Goal: Task Accomplishment & Management: Manage account settings

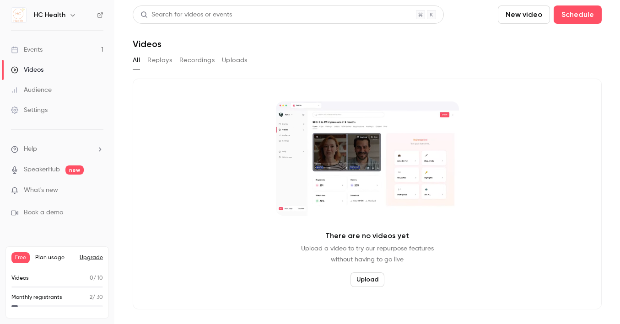
click at [527, 16] on button "New video" at bounding box center [524, 14] width 52 height 18
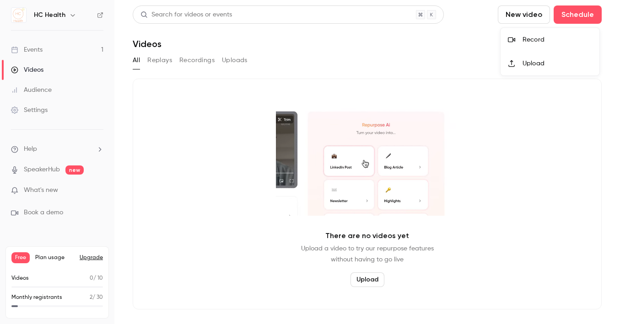
click at [523, 65] on div "Upload" at bounding box center [557, 63] width 70 height 9
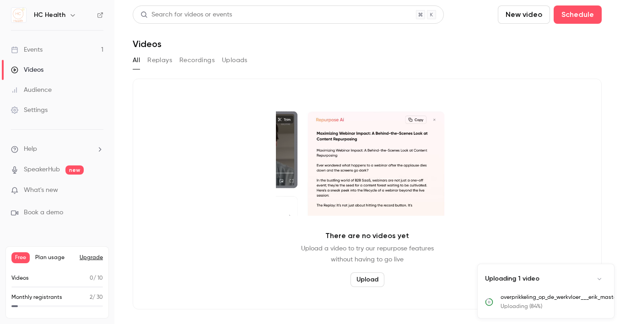
click at [542, 19] on button "New video" at bounding box center [524, 14] width 52 height 18
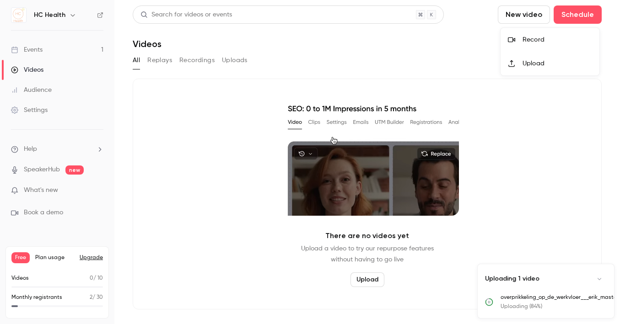
click at [528, 59] on div "Upload" at bounding box center [557, 63] width 70 height 9
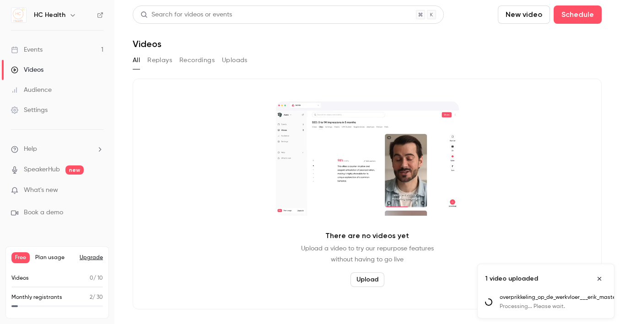
click at [529, 13] on button "New video" at bounding box center [524, 14] width 52 height 18
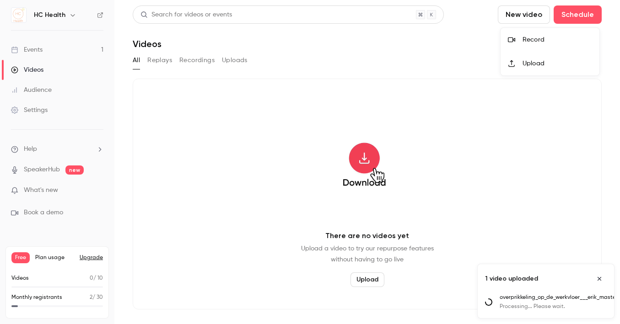
click at [533, 63] on div "Upload" at bounding box center [557, 63] width 70 height 9
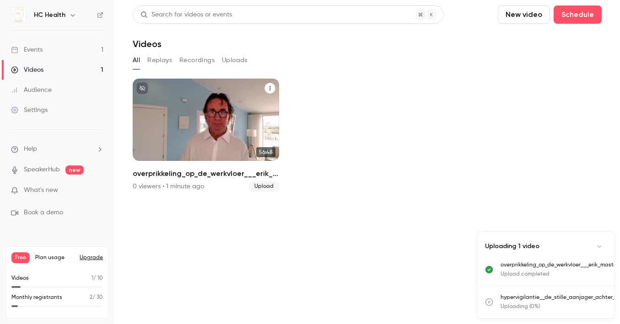
click at [189, 119] on p "overprikkeling_op_de_werkvloer___erik_master___world_mental_health_day_10_oktob…" at bounding box center [206, 131] width 127 height 40
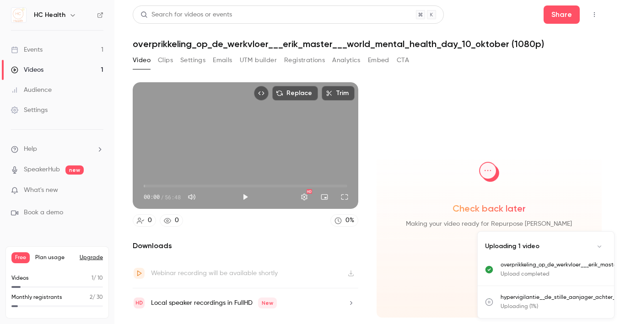
click at [600, 243] on icon "Collapse uploads list" at bounding box center [598, 246] width 7 height 6
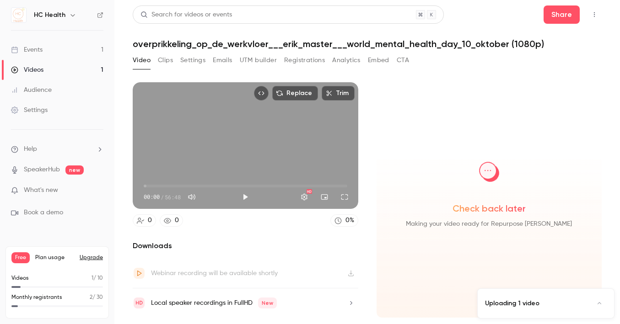
click at [167, 56] on button "Clips" at bounding box center [165, 60] width 15 height 15
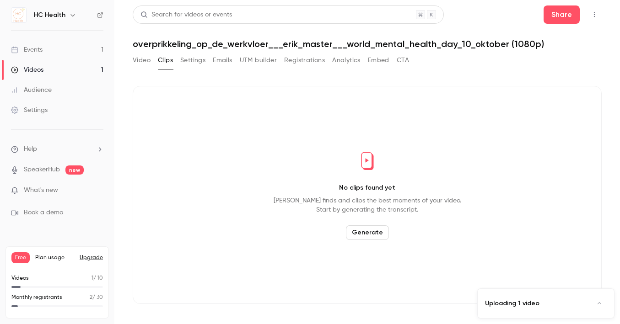
click at [193, 60] on button "Settings" at bounding box center [192, 60] width 25 height 15
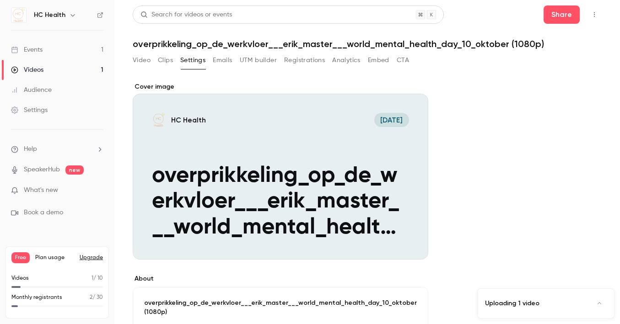
click at [224, 61] on button "Emails" at bounding box center [222, 60] width 19 height 15
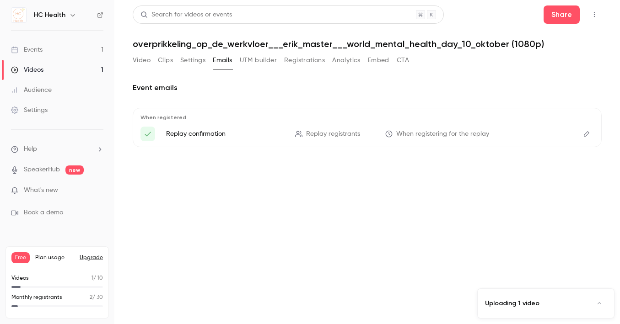
click at [264, 62] on button "UTM builder" at bounding box center [258, 60] width 37 height 15
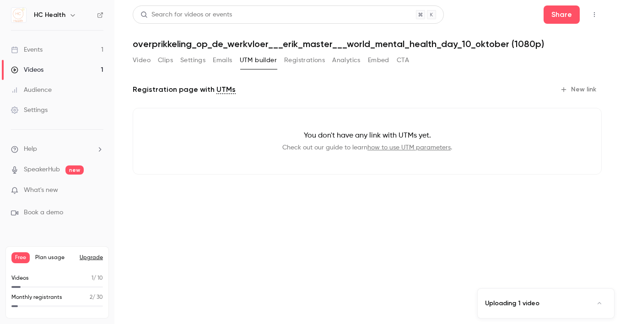
click at [225, 60] on button "Emails" at bounding box center [222, 60] width 19 height 15
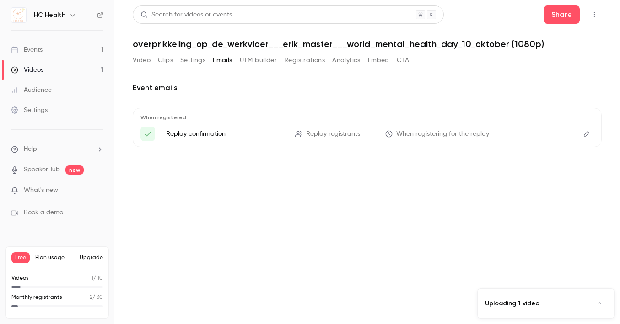
click at [584, 134] on icon "Edit" at bounding box center [586, 134] width 7 height 6
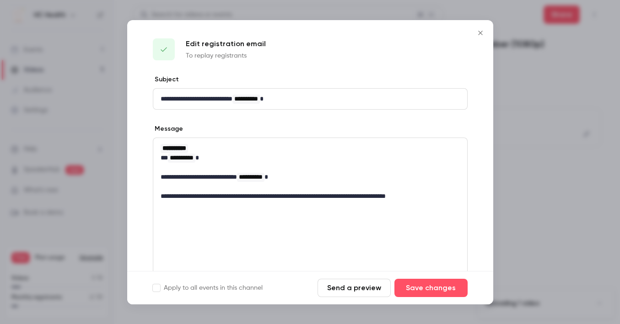
click at [480, 32] on icon "Close" at bounding box center [480, 33] width 4 height 4
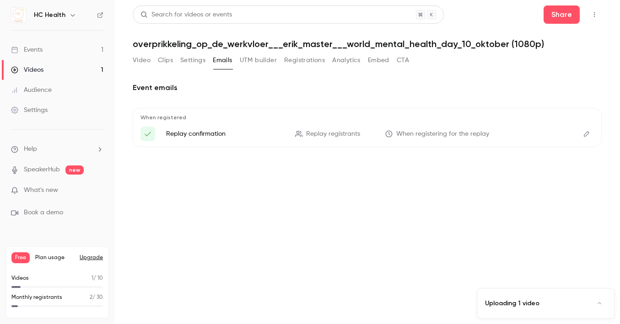
drag, startPoint x: 299, startPoint y: 59, endPoint x: 307, endPoint y: 60, distance: 8.7
click at [299, 60] on button "Registrations" at bounding box center [304, 60] width 41 height 15
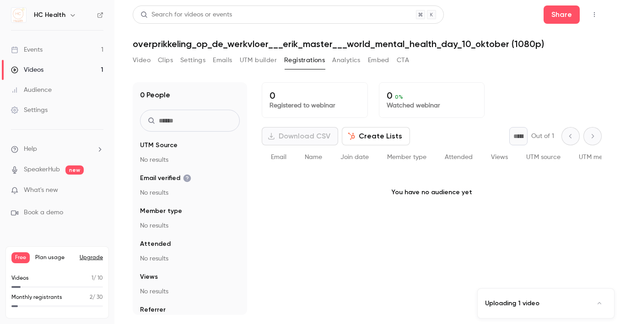
click at [360, 60] on button "Analytics" at bounding box center [346, 60] width 28 height 15
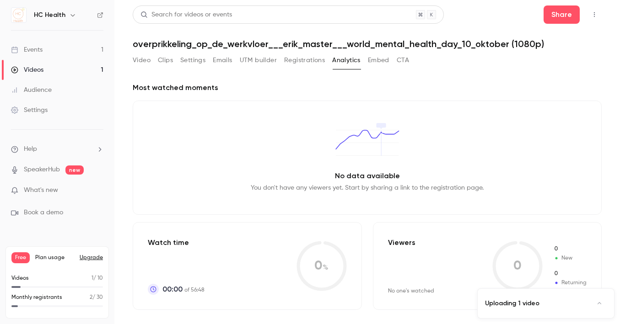
click at [383, 59] on button "Embed" at bounding box center [378, 60] width 21 height 15
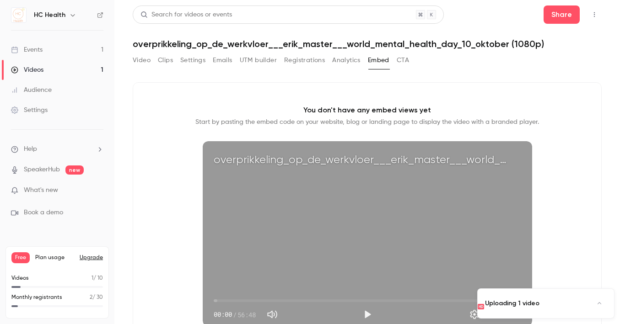
click at [408, 61] on button "CTA" at bounding box center [402, 60] width 12 height 15
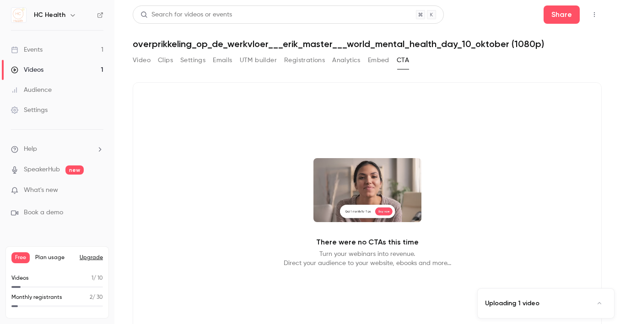
click at [154, 63] on div "Video Clips Settings Emails UTM builder Registrations Analytics Embed CTA" at bounding box center [271, 60] width 276 height 15
click at [142, 64] on button "Video" at bounding box center [142, 60] width 18 height 15
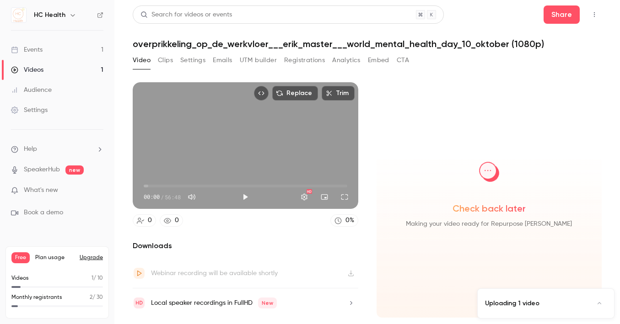
click at [351, 301] on icon "button" at bounding box center [350, 303] width 7 height 6
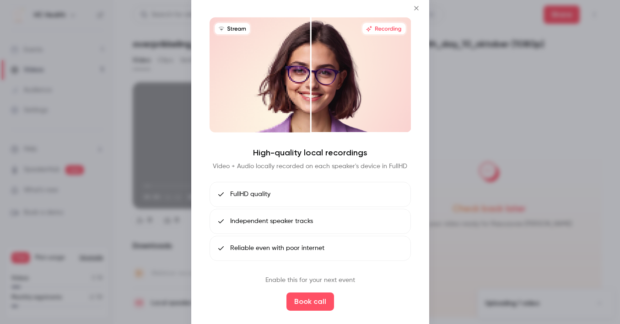
click at [417, 8] on icon "Close" at bounding box center [416, 8] width 4 height 4
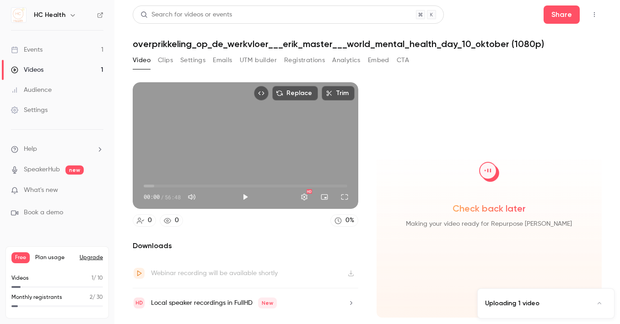
click at [172, 43] on h1 "overprikkeling_op_de_werkvloer___erik_master___world_mental_health_day_10_oktob…" at bounding box center [367, 43] width 469 height 11
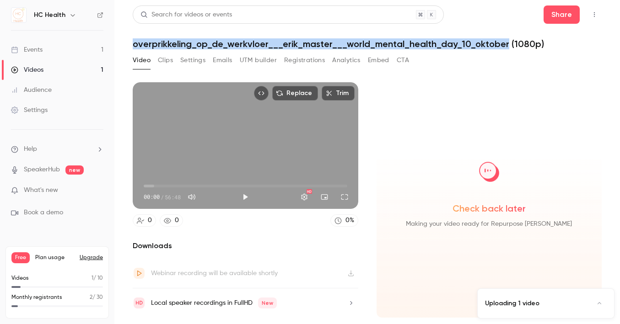
click at [172, 43] on h1 "overprikkeling_op_de_werkvloer___erik_master___world_mental_health_day_10_oktob…" at bounding box center [367, 43] width 469 height 11
click at [594, 16] on icon "Top Bar Actions" at bounding box center [593, 14] width 7 height 6
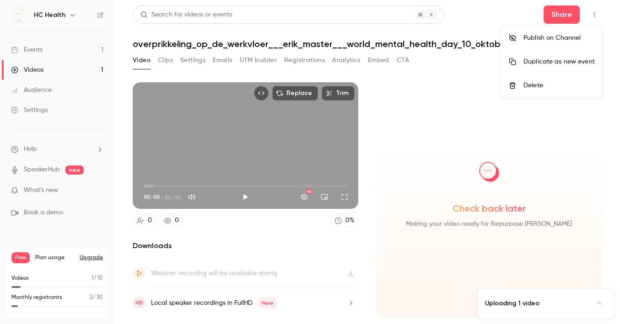
click at [442, 179] on div at bounding box center [310, 162] width 620 height 324
click at [184, 61] on button "Settings" at bounding box center [192, 60] width 25 height 15
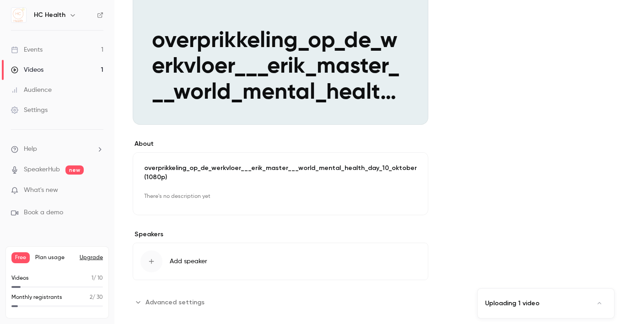
scroll to position [135, 0]
click at [182, 259] on span "Add speaker" at bounding box center [188, 261] width 37 height 9
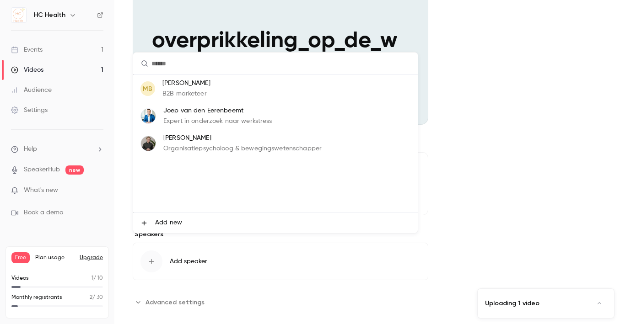
click at [204, 146] on p "Organisatiepsycholoog & bewegingswetenschapper" at bounding box center [242, 149] width 158 height 10
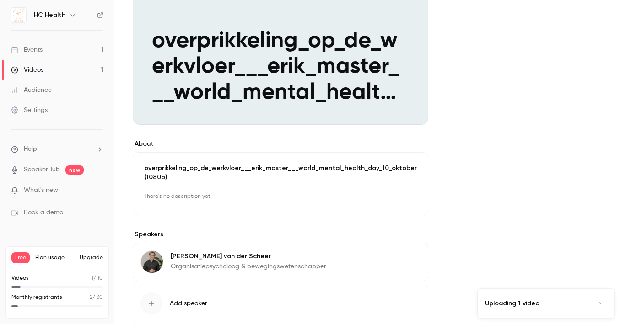
click at [181, 300] on span "Add speaker" at bounding box center [188, 303] width 37 height 9
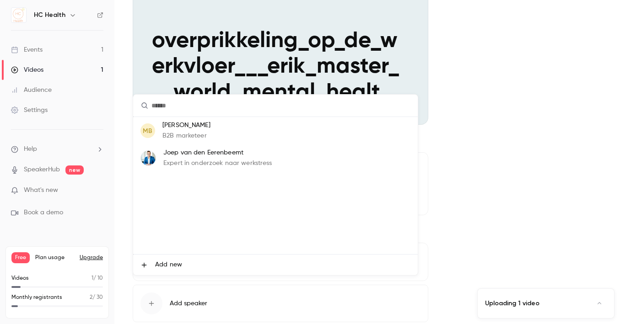
click at [170, 266] on span "Add new" at bounding box center [168, 265] width 27 height 10
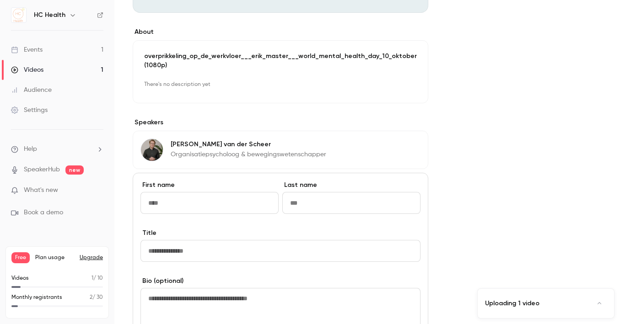
scroll to position [279, 0]
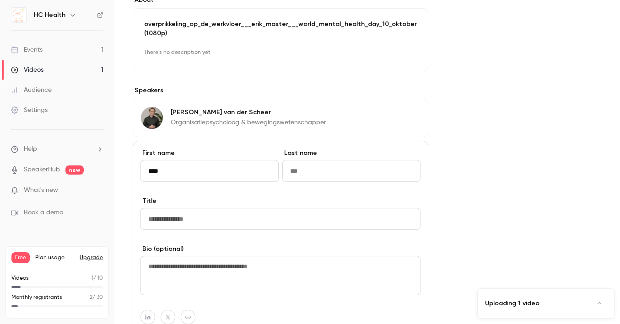
type input "****"
type input "******"
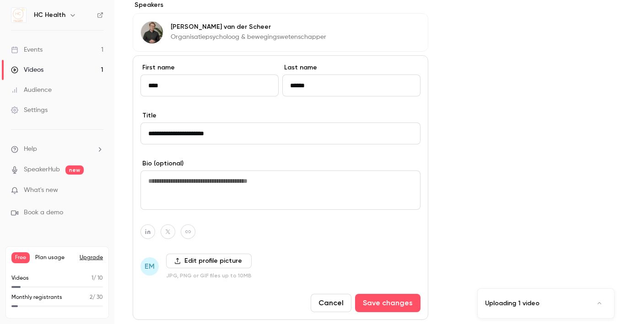
scroll to position [406, 0]
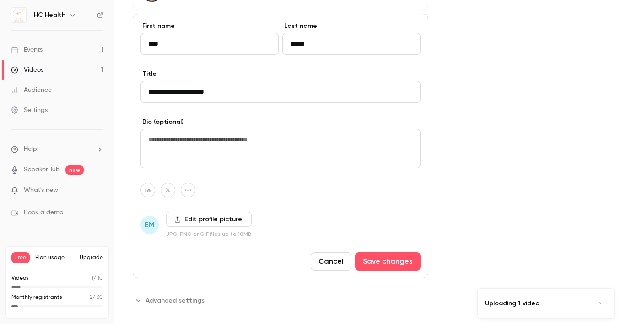
type input "**********"
click at [194, 214] on label "Edit profile picture" at bounding box center [209, 219] width 86 height 15
click at [0, 0] on input "Edit profile picture" at bounding box center [0, 0] width 0 height 0
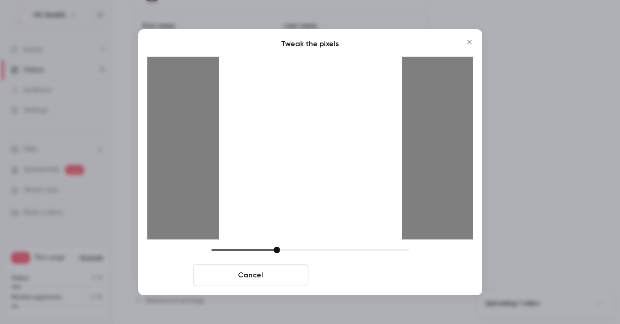
click at [369, 273] on button "Crop and save" at bounding box center [369, 275] width 115 height 22
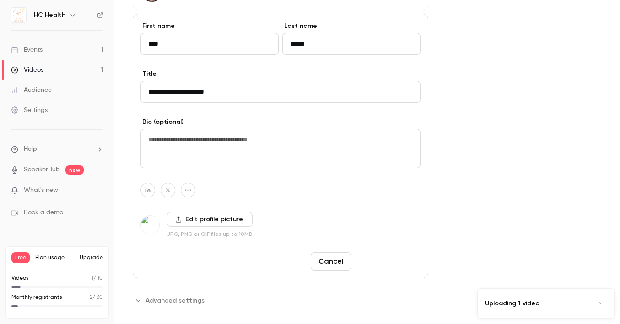
click at [367, 255] on button "Save changes" at bounding box center [387, 261] width 65 height 18
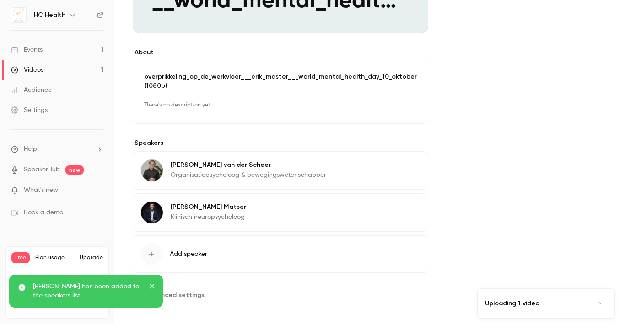
scroll to position [221, 0]
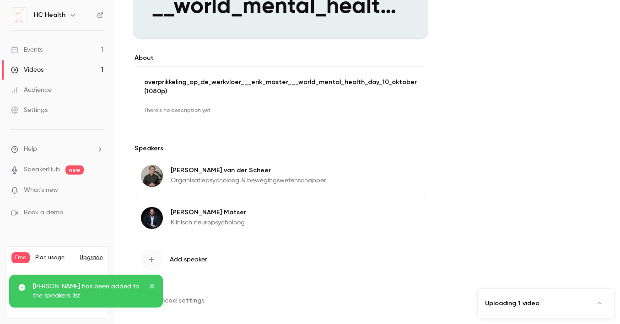
click at [170, 84] on p "overprikkeling_op_de_werkvloer___erik_master___world_mental_health_day_10_oktob…" at bounding box center [280, 87] width 273 height 18
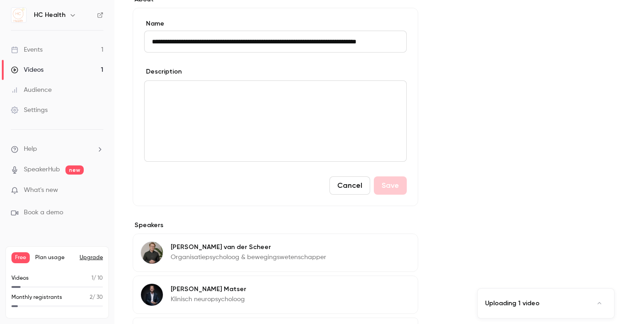
scroll to position [0, 0]
click at [210, 42] on input "**********" at bounding box center [275, 42] width 262 height 22
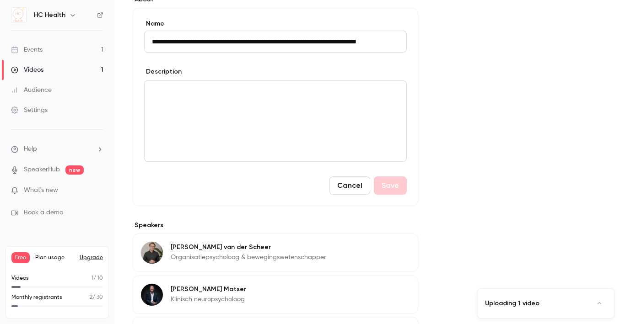
paste input
click at [257, 40] on input "**********" at bounding box center [275, 42] width 262 height 22
click at [162, 43] on input "**********" at bounding box center [275, 42] width 262 height 22
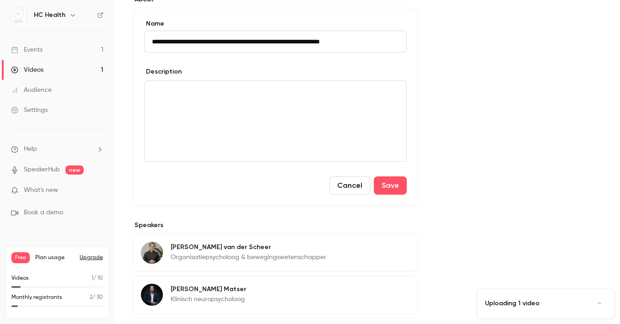
type input "**********"
click at [209, 124] on div "editor" at bounding box center [276, 121] width 262 height 80
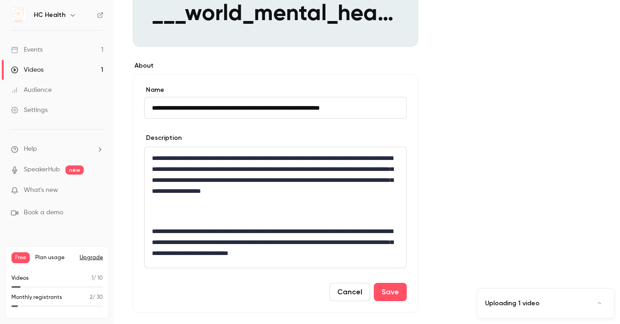
scroll to position [207, 0]
click at [398, 296] on button "Save" at bounding box center [390, 293] width 33 height 18
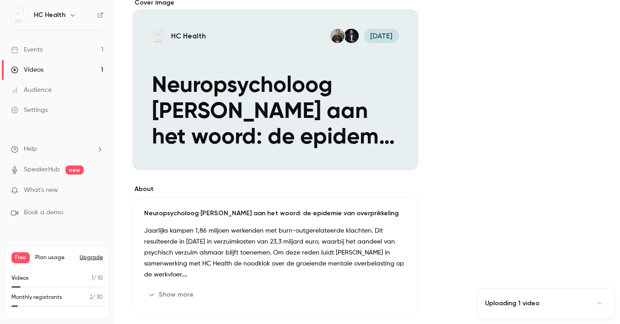
scroll to position [70, 0]
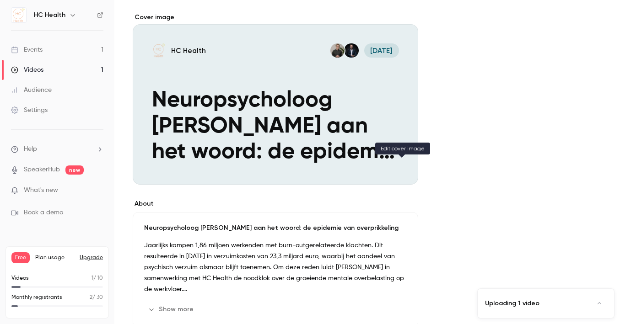
click at [404, 168] on icon "Cover image" at bounding box center [401, 168] width 10 height 7
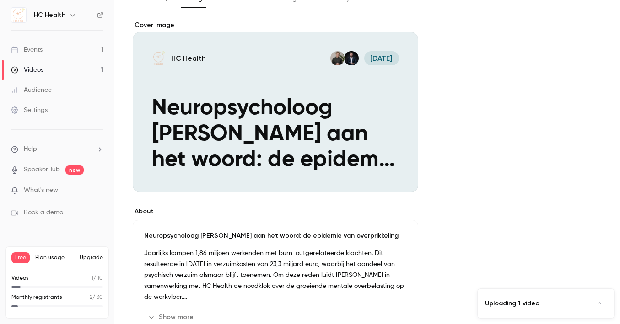
scroll to position [61, 0]
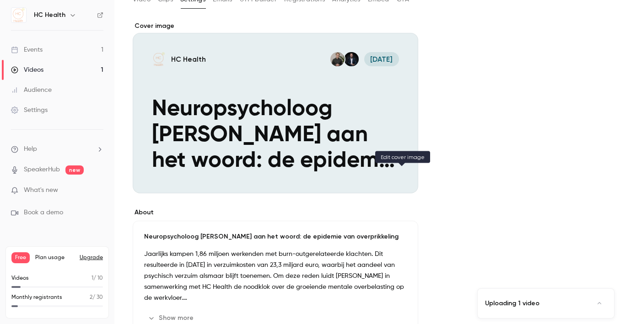
click at [402, 177] on icon "Cover image" at bounding box center [401, 176] width 10 height 7
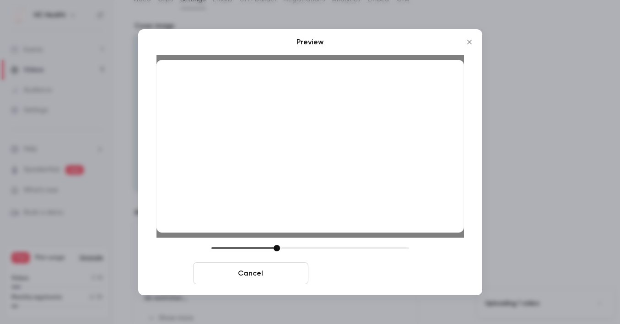
click at [381, 268] on button "Save cover" at bounding box center [369, 273] width 115 height 22
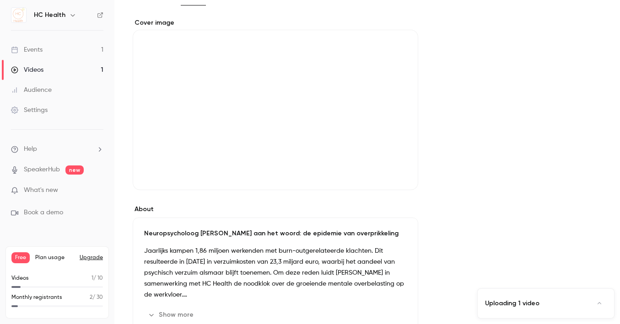
scroll to position [0, 0]
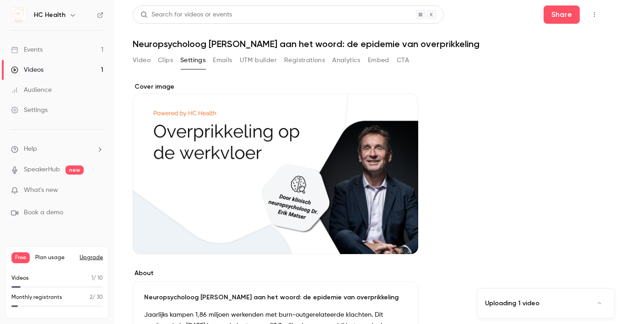
click at [165, 63] on button "Clips" at bounding box center [165, 60] width 15 height 15
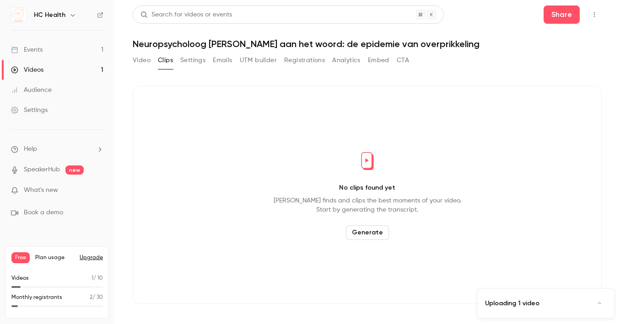
click at [141, 60] on button "Video" at bounding box center [142, 60] width 18 height 15
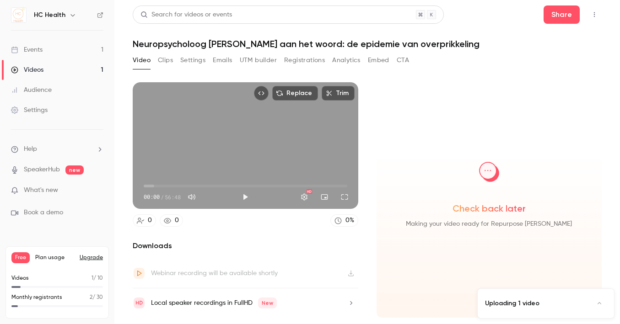
click at [600, 302] on icon "Expand uploads list" at bounding box center [598, 303] width 7 height 6
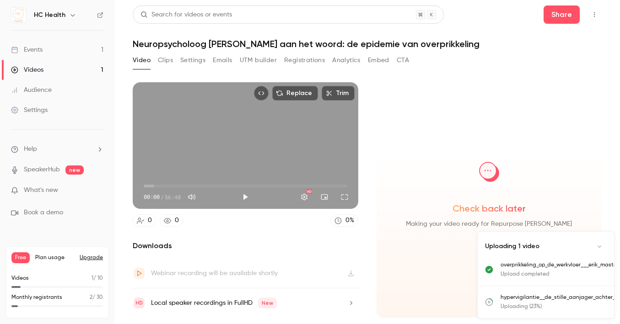
click at [599, 243] on button "Collapse uploads list" at bounding box center [599, 246] width 15 height 15
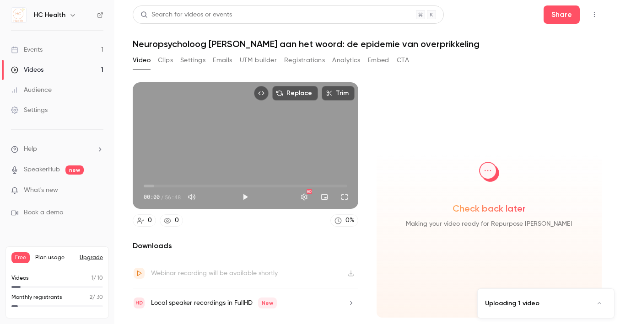
click at [42, 109] on div "Settings" at bounding box center [29, 110] width 37 height 9
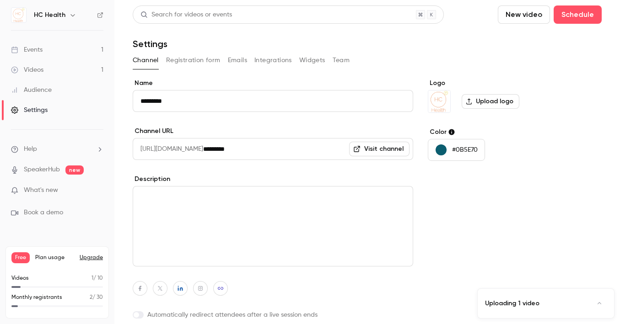
click at [345, 61] on button "Team" at bounding box center [340, 60] width 17 height 15
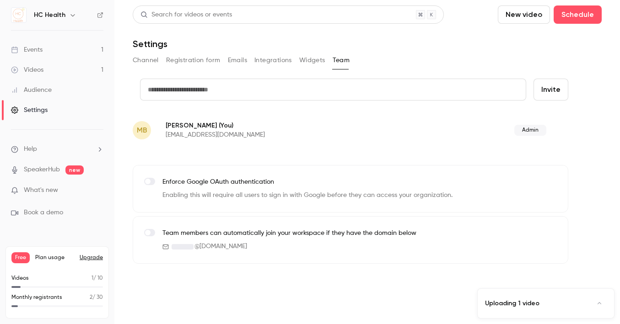
click at [236, 61] on button "Emails" at bounding box center [237, 60] width 19 height 15
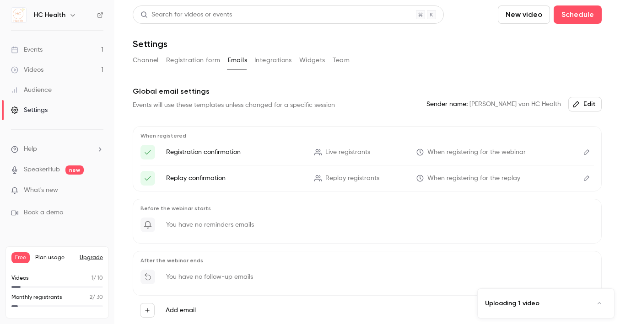
click at [189, 61] on button "Registration form" at bounding box center [193, 60] width 54 height 15
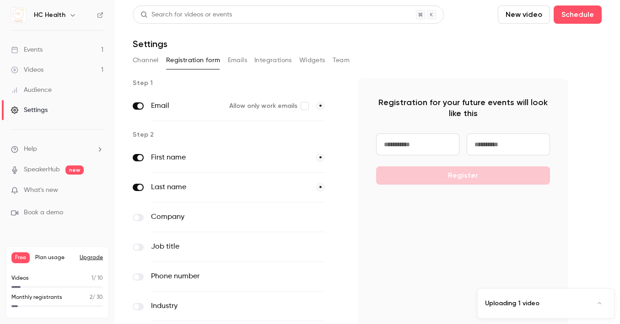
click at [143, 60] on button "Channel" at bounding box center [146, 60] width 26 height 15
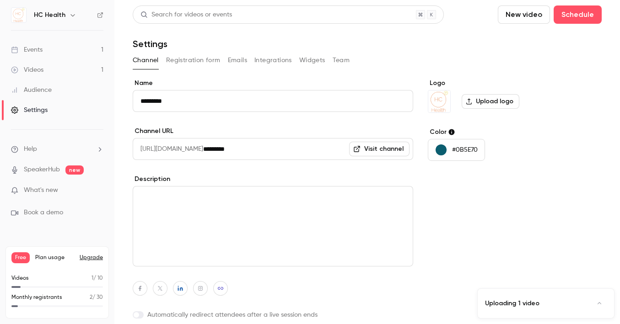
click at [240, 148] on input "*********" at bounding box center [308, 149] width 210 height 22
click at [239, 148] on input "*********" at bounding box center [308, 149] width 210 height 22
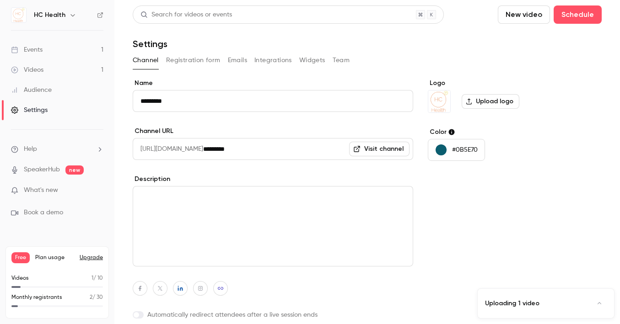
click at [365, 149] on link "Visit channel" at bounding box center [379, 149] width 60 height 15
click at [27, 67] on div "Videos" at bounding box center [27, 69] width 32 height 9
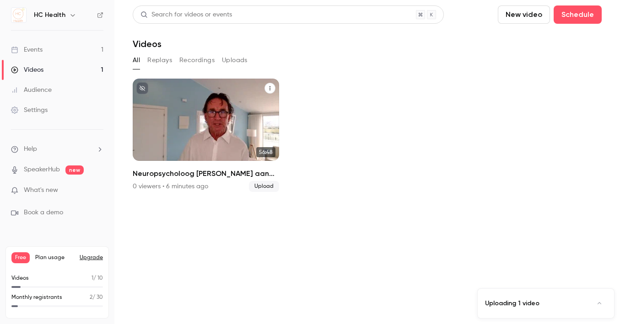
click at [181, 123] on div "Neuropsycholoog Erik Matser aan het woord: de epidemie van overprikkeling" at bounding box center [206, 120] width 146 height 82
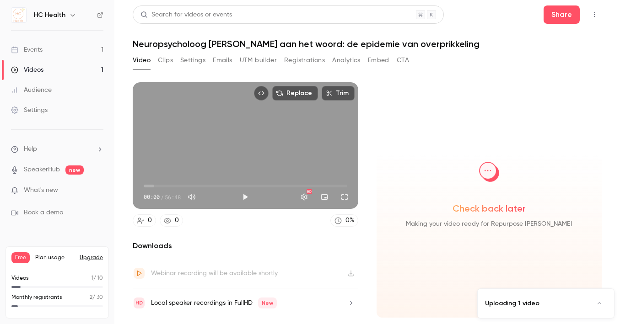
click at [165, 59] on button "Clips" at bounding box center [165, 60] width 15 height 15
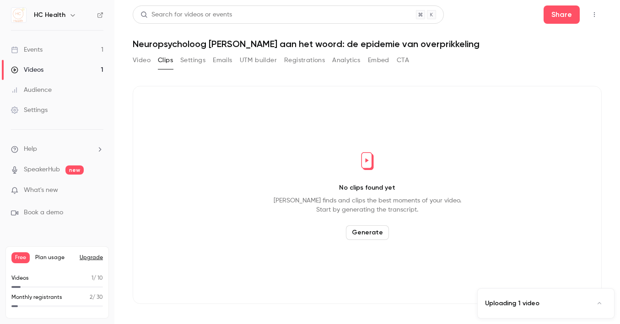
click at [195, 62] on button "Settings" at bounding box center [192, 60] width 25 height 15
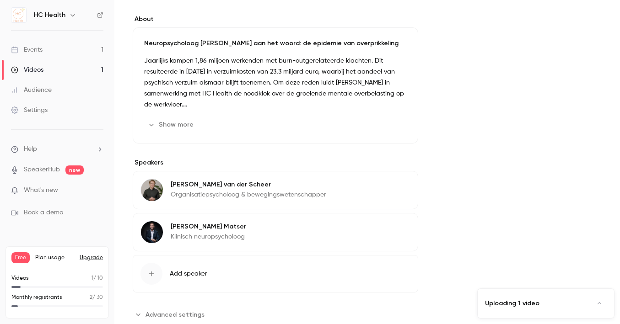
scroll to position [274, 0]
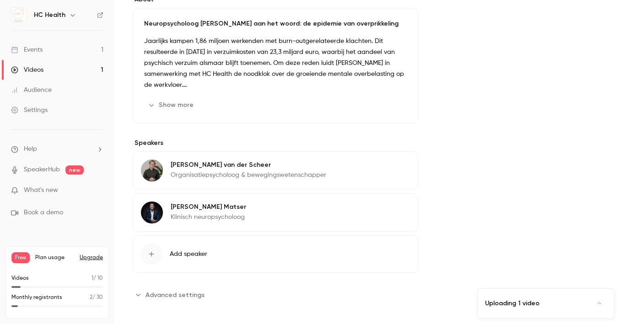
click at [183, 293] on span "Advanced settings" at bounding box center [174, 295] width 59 height 10
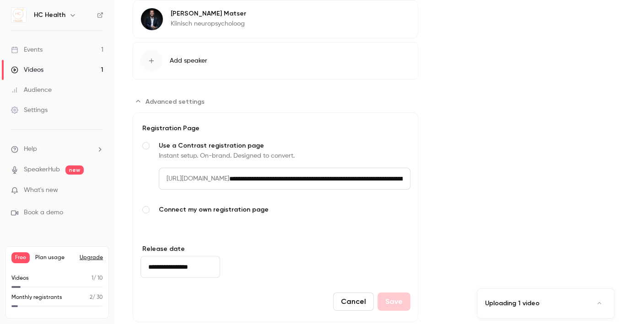
scroll to position [461, 0]
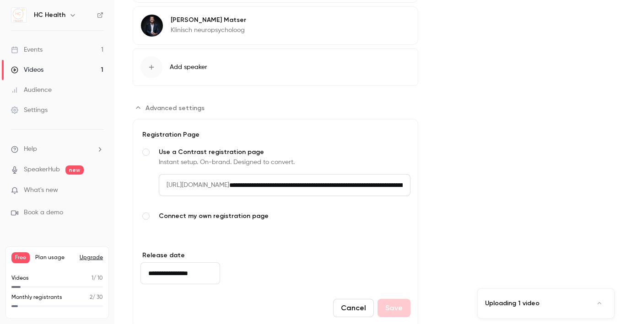
click at [221, 213] on span "Connect my own registration page" at bounding box center [285, 216] width 252 height 9
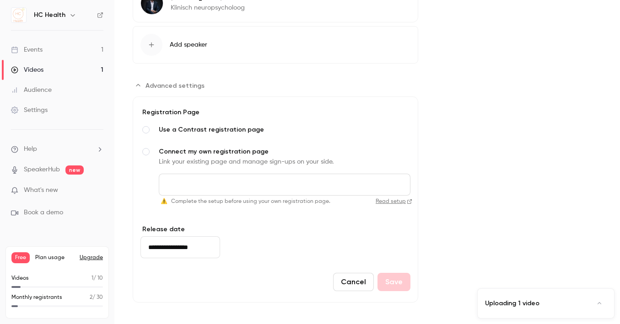
scroll to position [484, 0]
click at [199, 187] on input "Connect my own registration page Link your existing page and manage sign-ups on…" at bounding box center [285, 184] width 252 height 22
paste input "**********"
type input "**********"
click at [197, 246] on input "**********" at bounding box center [180, 247] width 80 height 22
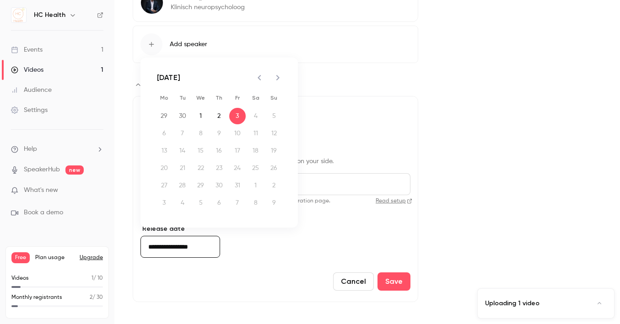
click at [262, 77] on icon "Previous month" at bounding box center [259, 77] width 11 height 11
click at [257, 82] on icon "Previous month" at bounding box center [259, 77] width 11 height 11
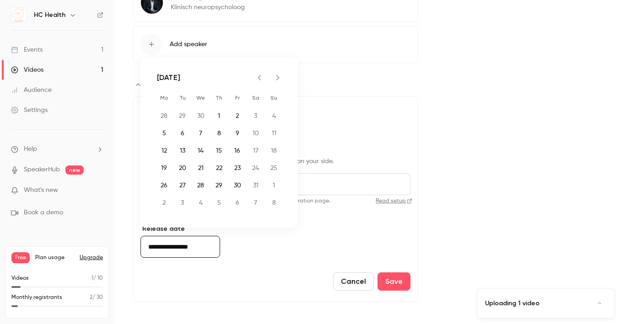
click at [257, 82] on icon "Previous month" at bounding box center [259, 77] width 11 height 11
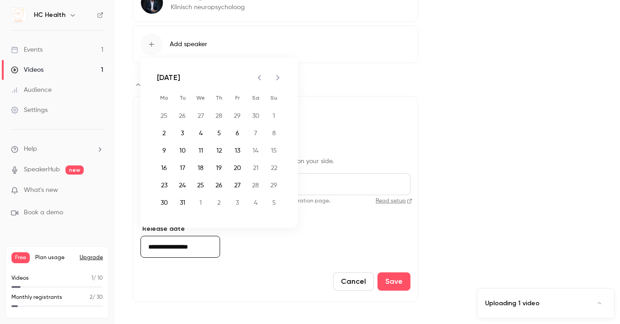
click at [257, 82] on icon "Previous month" at bounding box center [259, 77] width 11 height 11
click at [218, 134] on button "10" at bounding box center [219, 133] width 16 height 16
type input "**********"
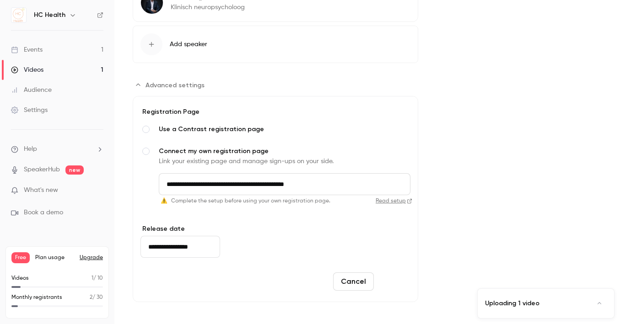
click at [406, 281] on button "Save" at bounding box center [393, 282] width 33 height 18
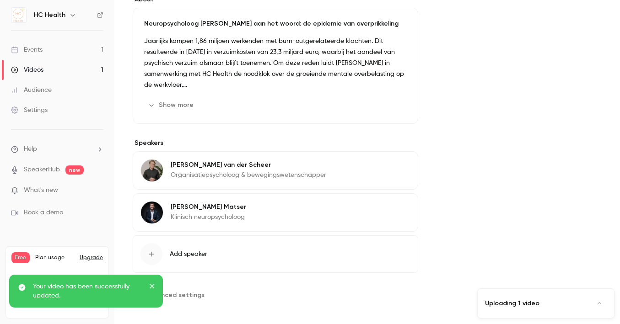
click at [192, 295] on span "Advanced settings" at bounding box center [174, 295] width 59 height 10
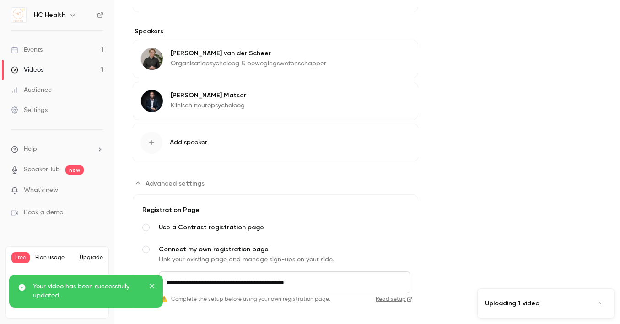
scroll to position [484, 0]
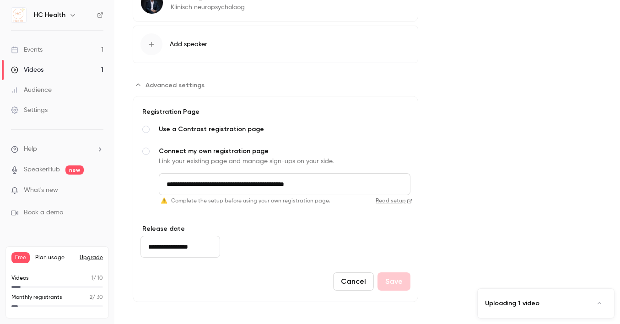
click at [350, 284] on button "Cancel" at bounding box center [353, 282] width 41 height 18
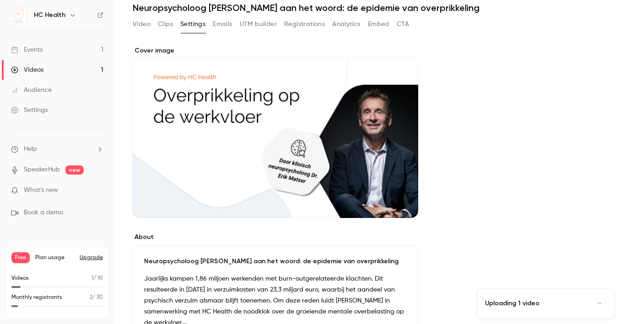
scroll to position [0, 0]
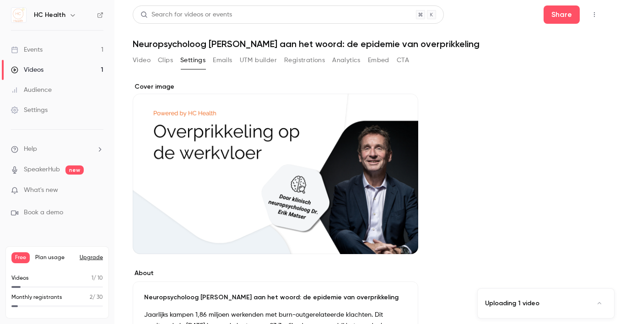
click at [222, 60] on button "Emails" at bounding box center [222, 60] width 19 height 15
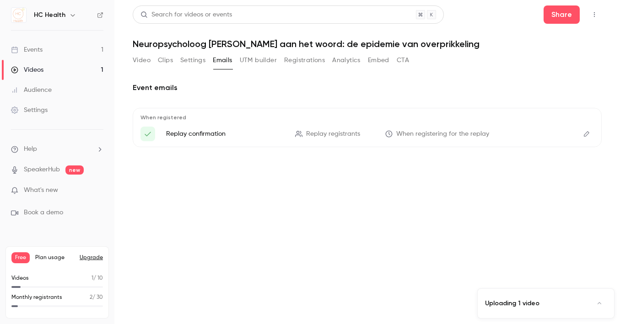
click at [254, 60] on button "UTM builder" at bounding box center [258, 60] width 37 height 15
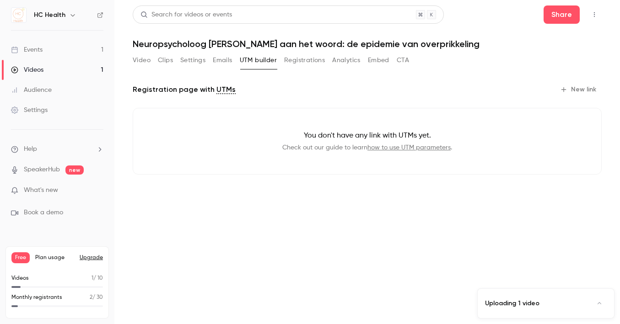
click at [296, 61] on button "Registrations" at bounding box center [304, 60] width 41 height 15
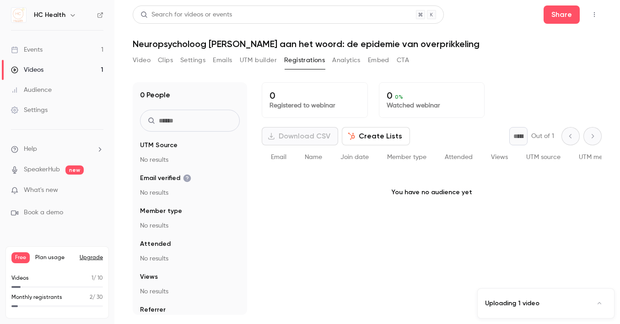
click at [348, 61] on button "Analytics" at bounding box center [346, 60] width 28 height 15
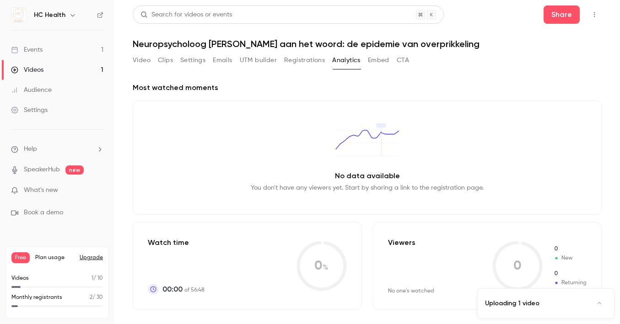
click at [380, 62] on button "Embed" at bounding box center [378, 60] width 21 height 15
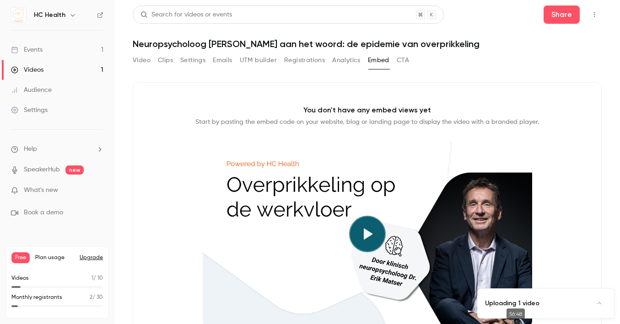
click at [409, 62] on button "CTA" at bounding box center [402, 60] width 12 height 15
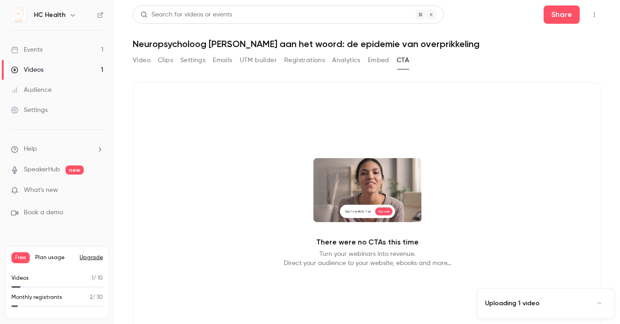
click at [144, 61] on button "Video" at bounding box center [142, 60] width 18 height 15
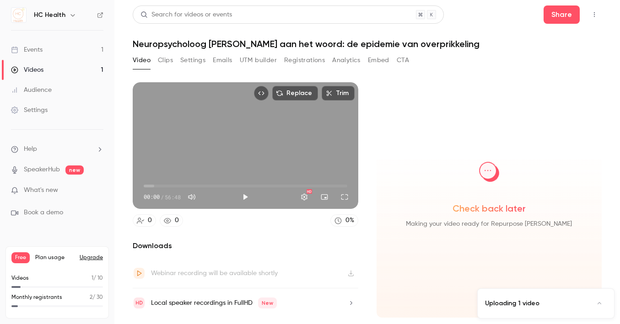
click at [597, 300] on button "Expand uploads list" at bounding box center [599, 303] width 15 height 15
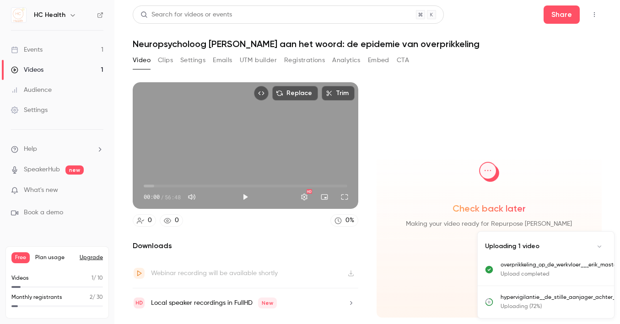
click at [604, 239] on button "Collapse uploads list" at bounding box center [599, 246] width 15 height 15
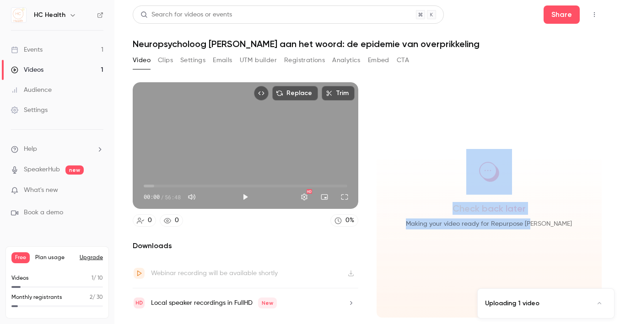
click at [604, 239] on main "Search for videos or events Share Neuropsycholoog [PERSON_NAME] aan het woord: …" at bounding box center [366, 162] width 505 height 324
click at [598, 303] on icon "Expand uploads list" at bounding box center [598, 303] width 7 height 6
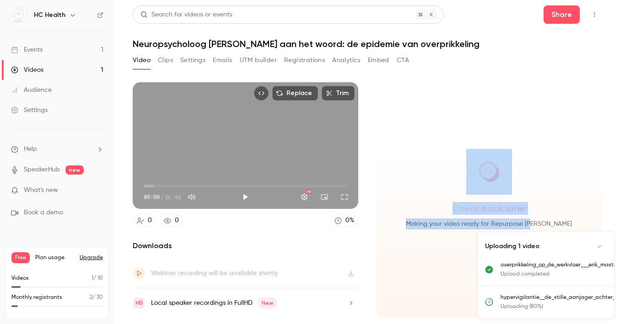
click at [184, 54] on button "Settings" at bounding box center [192, 60] width 25 height 15
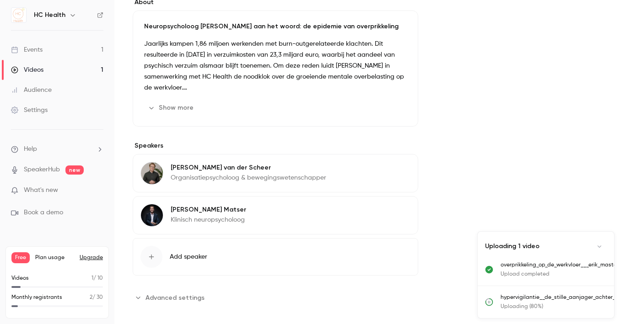
scroll to position [274, 0]
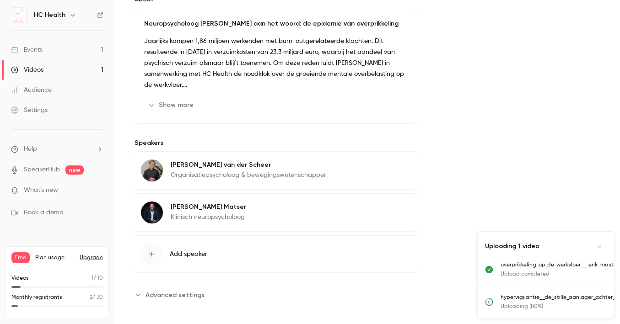
click at [185, 293] on span "Advanced settings" at bounding box center [174, 295] width 59 height 10
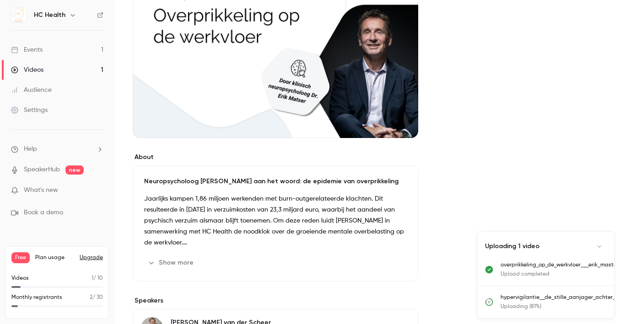
scroll to position [0, 0]
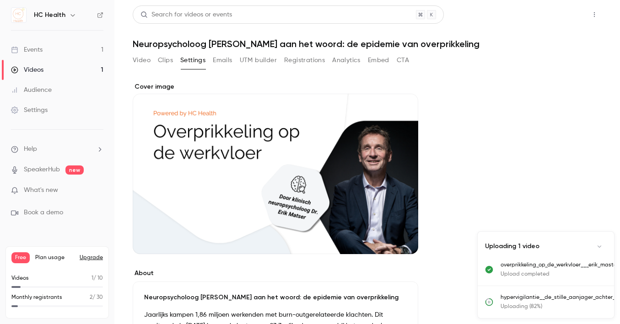
click at [552, 16] on button "Share" at bounding box center [561, 14] width 36 height 18
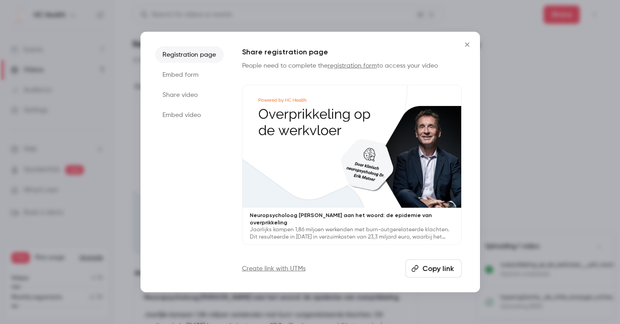
click at [189, 73] on li "Embed form" at bounding box center [189, 74] width 69 height 16
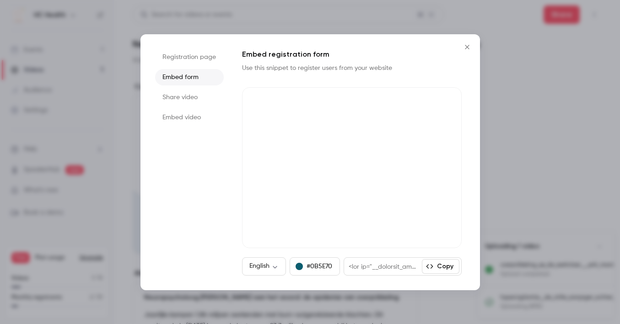
click at [189, 97] on li "Share video" at bounding box center [189, 97] width 69 height 16
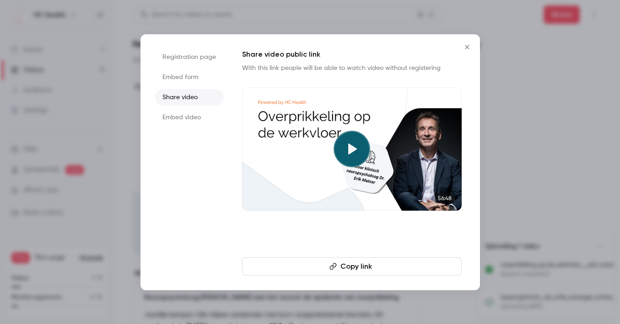
click at [190, 115] on li "Embed video" at bounding box center [189, 117] width 69 height 16
click at [465, 43] on button "Close" at bounding box center [467, 47] width 18 height 18
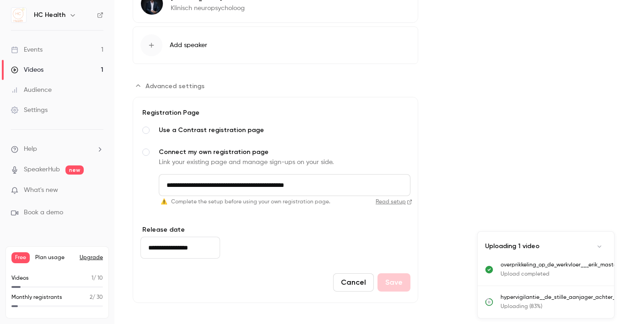
scroll to position [484, 0]
click at [355, 183] on input "**********" at bounding box center [285, 184] width 252 height 22
click at [238, 182] on input "**********" at bounding box center [285, 184] width 252 height 22
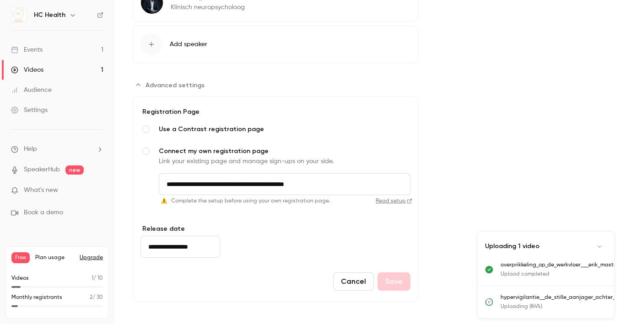
click at [219, 128] on span "Use a Contrast registration page" at bounding box center [285, 129] width 252 height 9
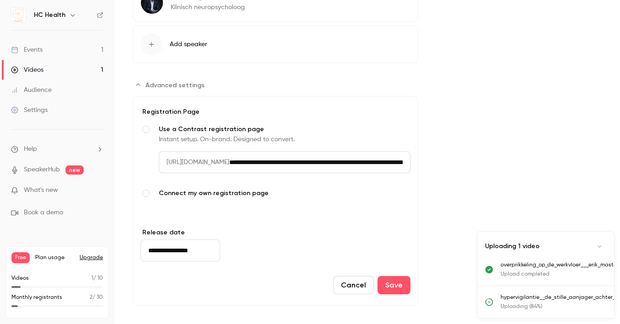
click at [214, 193] on span "Connect my own registration page" at bounding box center [285, 193] width 252 height 9
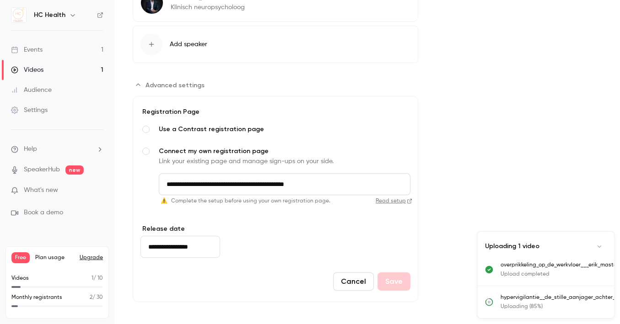
click at [297, 188] on input "**********" at bounding box center [285, 184] width 252 height 22
click at [300, 187] on input "**********" at bounding box center [285, 184] width 252 height 22
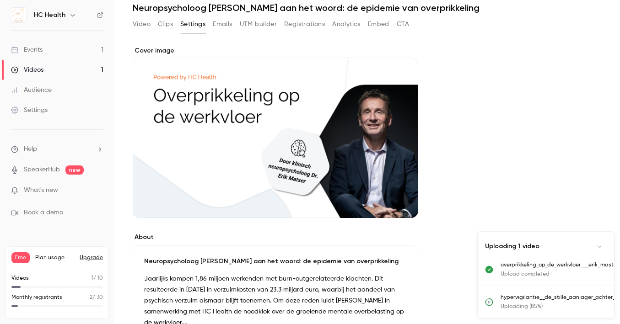
scroll to position [0, 0]
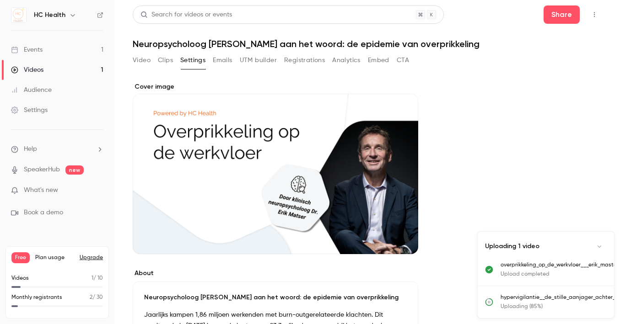
click at [224, 59] on button "Emails" at bounding box center [222, 60] width 19 height 15
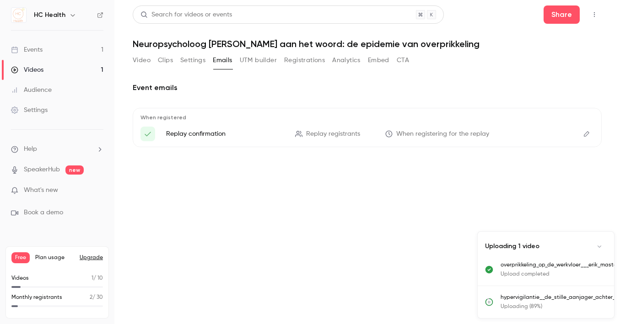
click at [594, 12] on icon "Top Bar Actions" at bounding box center [594, 14] width 1 height 5
click at [542, 39] on div "Publish on Channel" at bounding box center [558, 37] width 71 height 9
click at [295, 206] on div at bounding box center [310, 162] width 620 height 324
click at [43, 104] on link "Settings" at bounding box center [57, 110] width 114 height 20
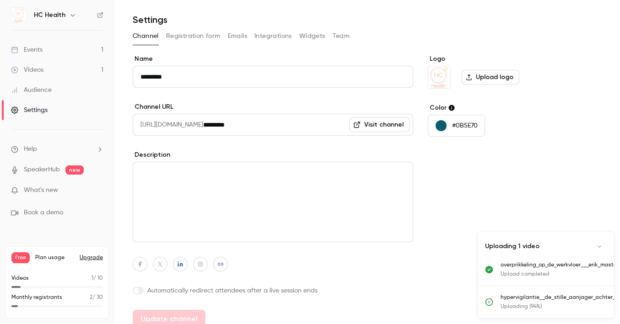
scroll to position [34, 0]
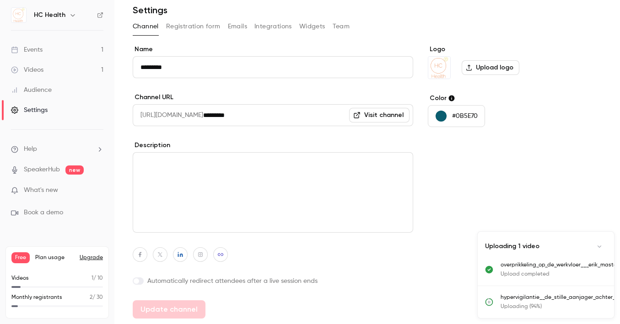
click at [238, 185] on textarea at bounding box center [273, 192] width 280 height 80
paste textarea "**********"
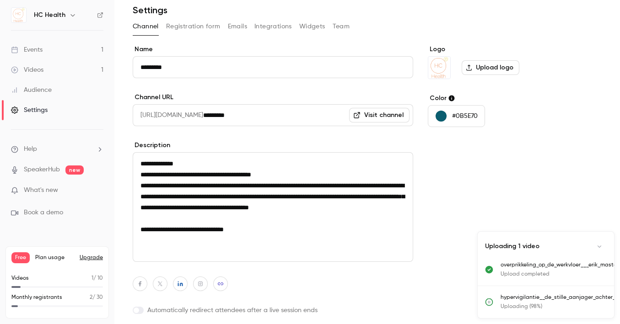
click at [208, 168] on textarea "**********" at bounding box center [273, 207] width 280 height 110
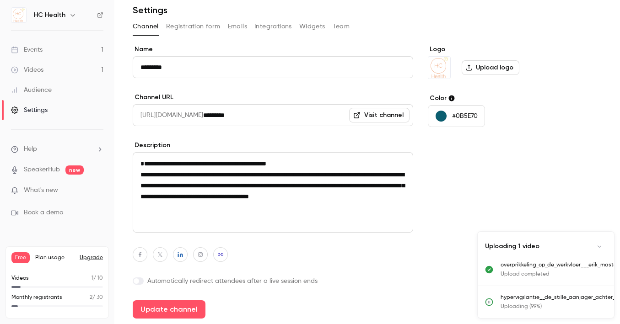
click at [141, 175] on textarea "**********" at bounding box center [273, 192] width 280 height 80
drag, startPoint x: 355, startPoint y: 170, endPoint x: 347, endPoint y: 204, distance: 35.6
click at [347, 204] on textarea "**********" at bounding box center [273, 192] width 280 height 80
drag, startPoint x: 346, startPoint y: 204, endPoint x: 354, endPoint y: 166, distance: 38.9
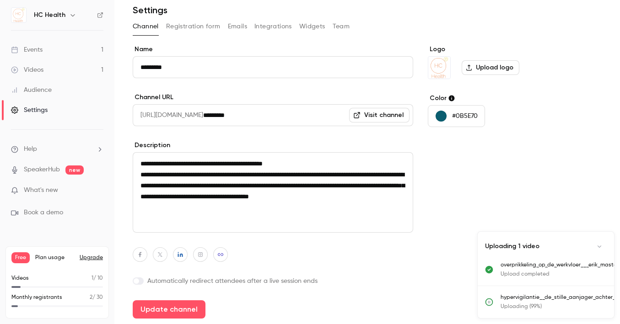
click at [354, 166] on textarea "**********" at bounding box center [273, 192] width 280 height 80
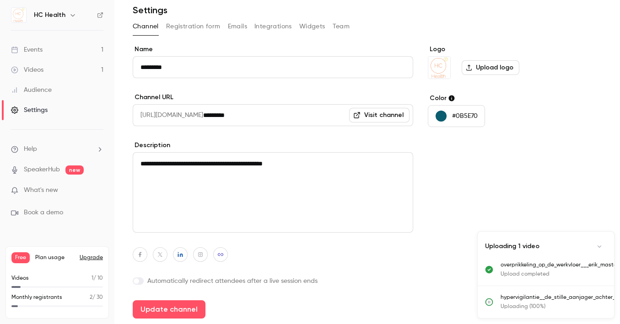
type textarea "**********"
click at [203, 279] on label "Automatically redirect attendees after a live session ends" at bounding box center [273, 281] width 280 height 9
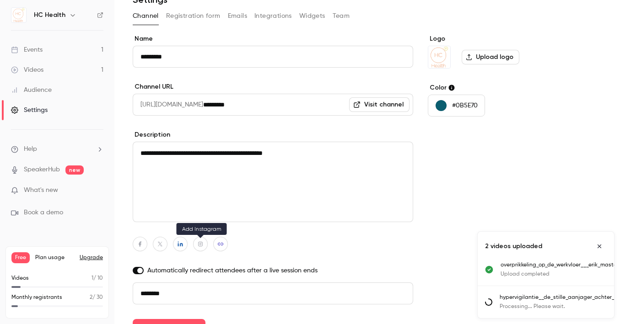
scroll to position [63, 0]
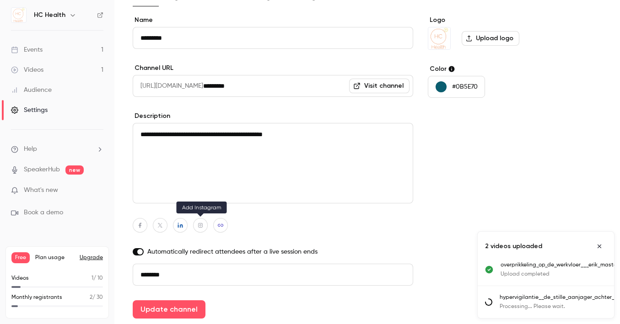
paste input "**********"
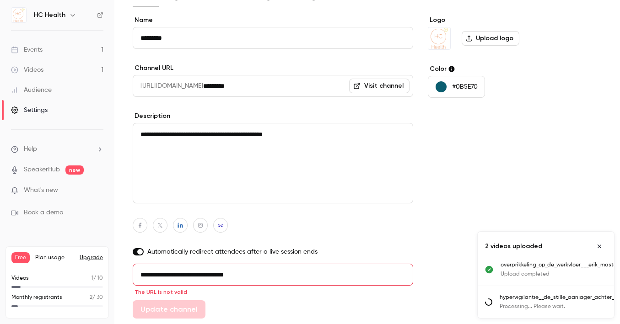
click at [166, 273] on input "**********" at bounding box center [273, 275] width 280 height 22
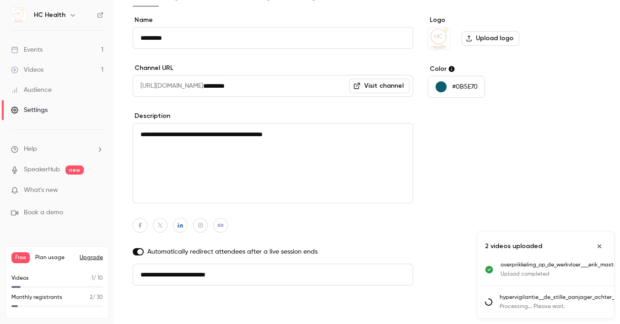
type input "**********"
click at [166, 309] on button "Update channel" at bounding box center [169, 309] width 73 height 18
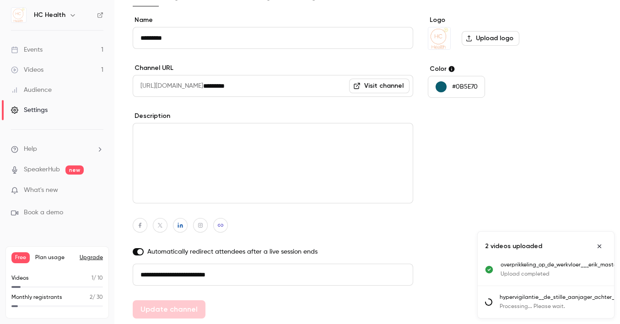
type input "********"
type textarea "**********"
type input "**********"
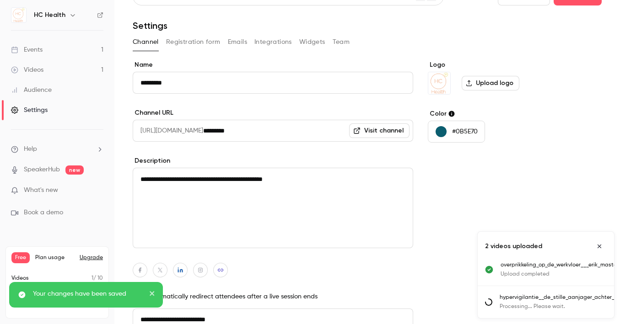
scroll to position [0, 0]
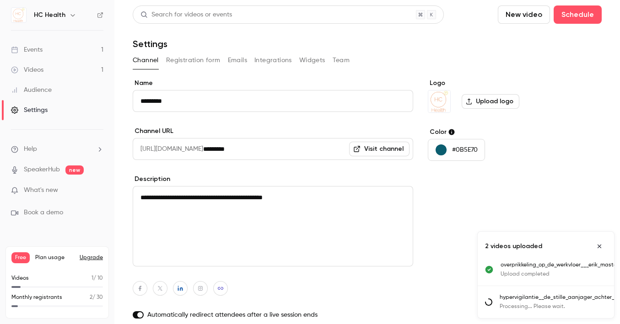
click at [195, 62] on button "Registration form" at bounding box center [193, 60] width 54 height 15
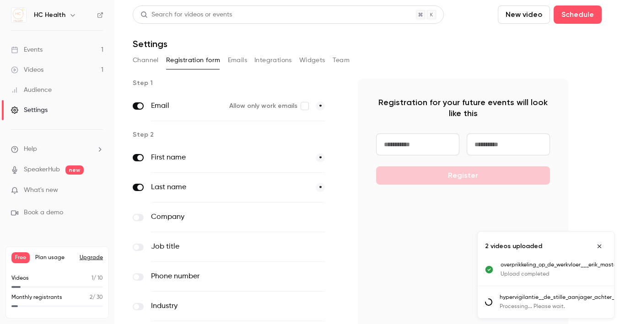
click at [230, 58] on button "Emails" at bounding box center [237, 60] width 19 height 15
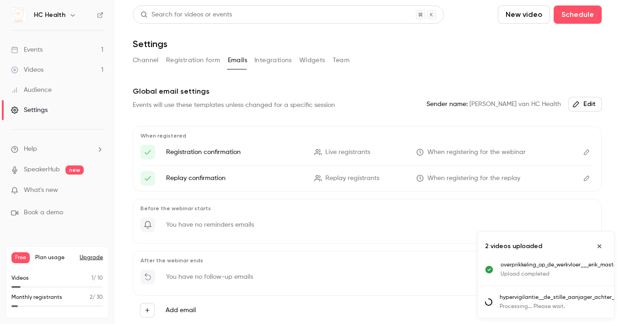
click at [263, 64] on button "Integrations" at bounding box center [272, 60] width 37 height 15
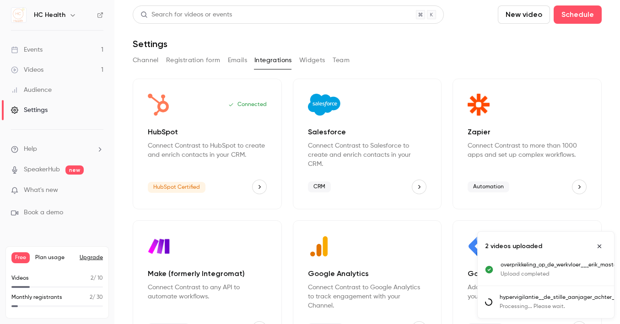
click at [304, 60] on button "Widgets" at bounding box center [312, 60] width 26 height 15
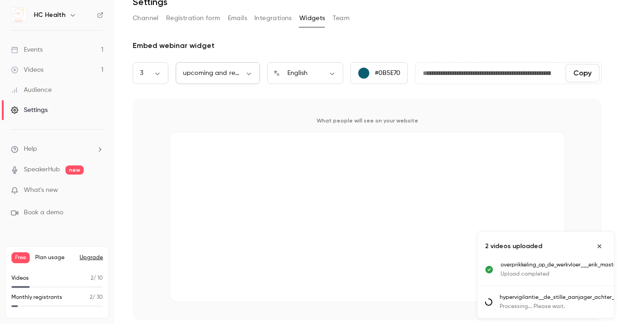
scroll to position [42, 0]
click at [245, 80] on div "upcoming and replays *** ​" at bounding box center [218, 73] width 84 height 22
click at [246, 72] on body "**********" at bounding box center [310, 162] width 620 height 324
click at [209, 104] on li "upcoming webinars" at bounding box center [218, 103] width 84 height 24
type input "********"
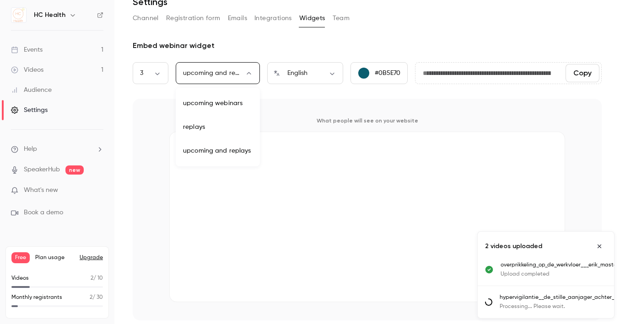
type input "**********"
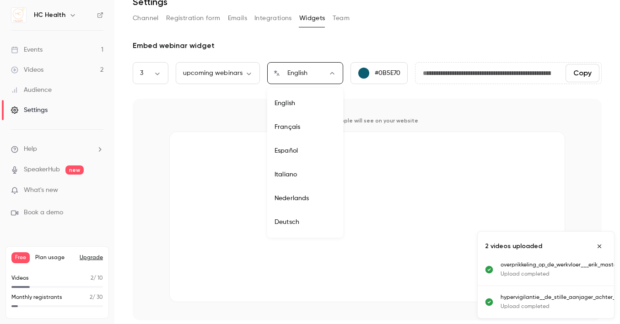
click at [295, 75] on body "**********" at bounding box center [310, 162] width 620 height 324
click at [167, 93] on div at bounding box center [310, 162] width 620 height 324
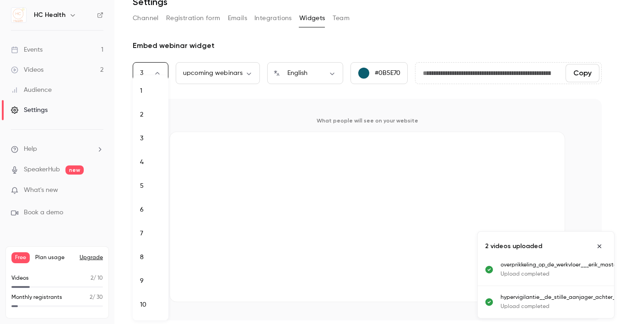
click at [147, 74] on body "**********" at bounding box center [310, 162] width 620 height 324
click at [147, 74] on div at bounding box center [310, 162] width 620 height 324
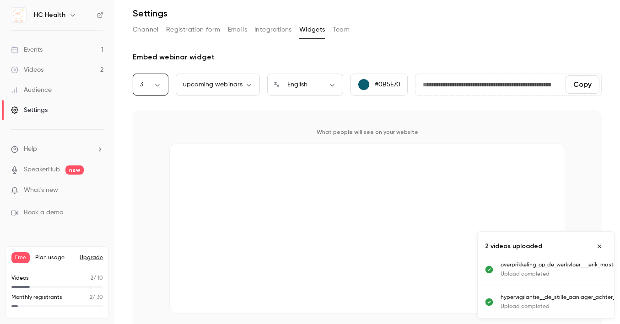
scroll to position [0, 0]
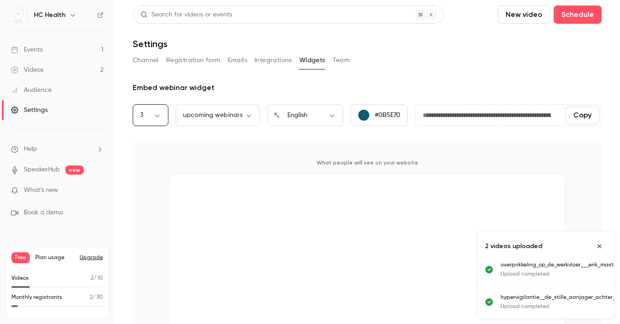
click at [331, 55] on div "Channel Registration form Emails Integrations Widgets Team" at bounding box center [367, 60] width 469 height 15
click at [344, 54] on button "Team" at bounding box center [340, 60] width 17 height 15
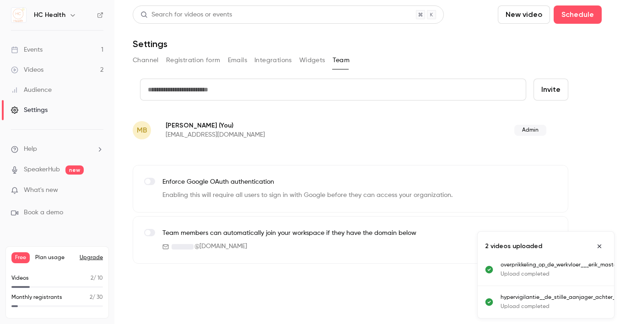
click at [155, 61] on button "Channel" at bounding box center [146, 60] width 26 height 15
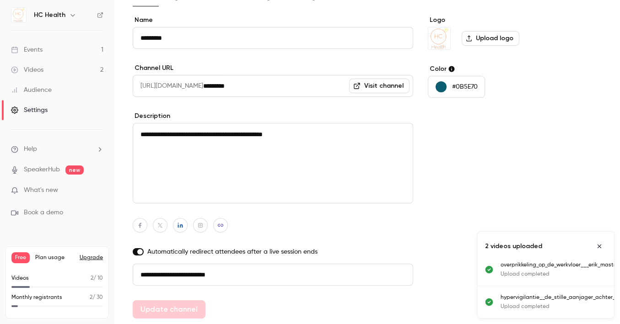
click at [600, 243] on icon "Close uploads list" at bounding box center [598, 246] width 7 height 6
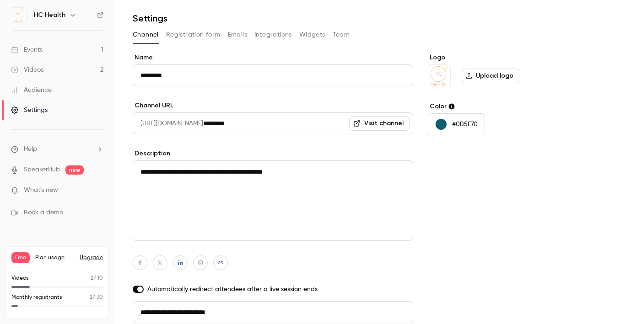
scroll to position [0, 0]
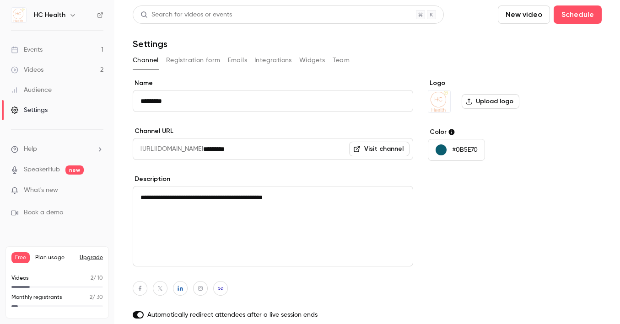
click at [37, 67] on div "Videos" at bounding box center [27, 69] width 32 height 9
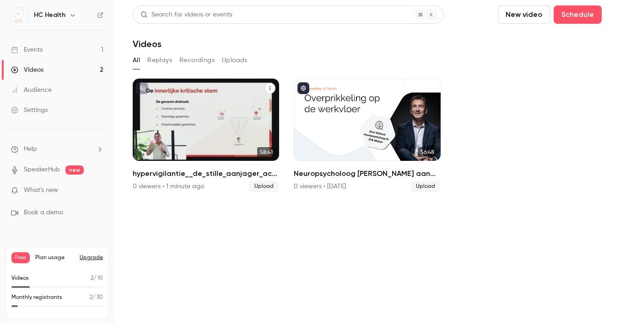
click at [240, 124] on p "hypervigilantie__de_stille_aanjager_achter_stress_&_burn-out_met_erik_matser (1…" at bounding box center [206, 131] width 127 height 40
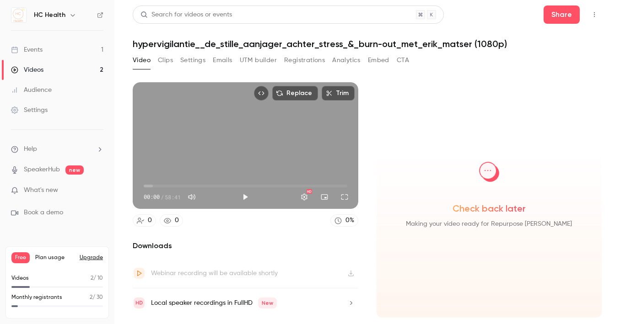
click at [174, 59] on div "Video Clips Settings Emails UTM builder Registrations Analytics Embed CTA" at bounding box center [271, 60] width 276 height 15
click at [195, 62] on button "Settings" at bounding box center [192, 60] width 25 height 15
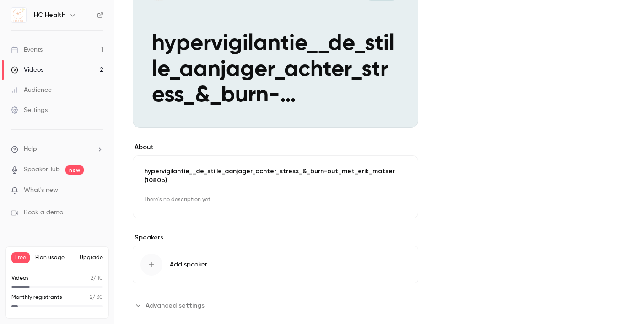
scroll to position [128, 0]
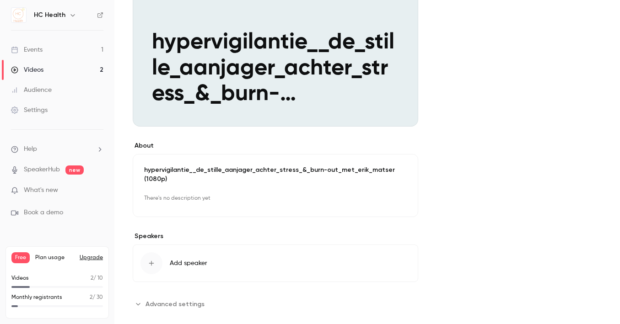
click at [221, 168] on p "hypervigilantie__de_stille_aanjager_achter_stress_&_burn-out_met_erik_matser (1…" at bounding box center [275, 175] width 262 height 18
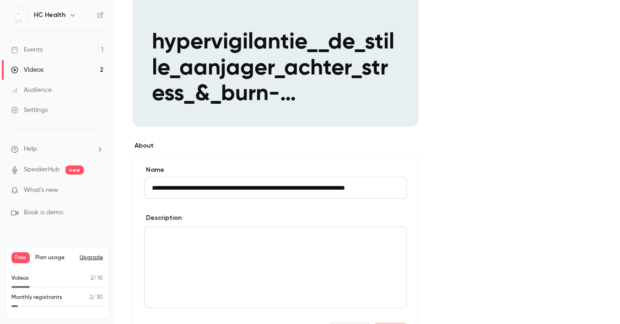
scroll to position [0, 10]
click at [216, 190] on input "**********" at bounding box center [275, 188] width 262 height 22
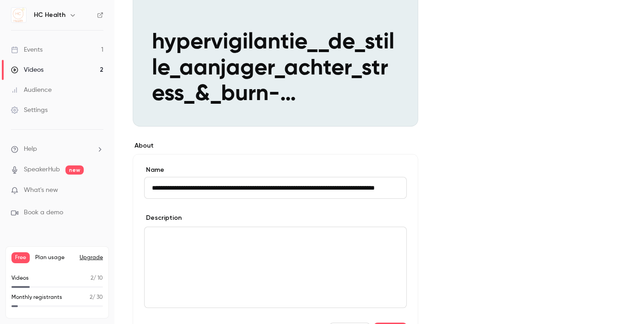
drag, startPoint x: 206, startPoint y: 184, endPoint x: 236, endPoint y: 185, distance: 29.3
click at [208, 184] on input "**********" at bounding box center [275, 188] width 262 height 22
click at [207, 184] on input "**********" at bounding box center [275, 188] width 262 height 22
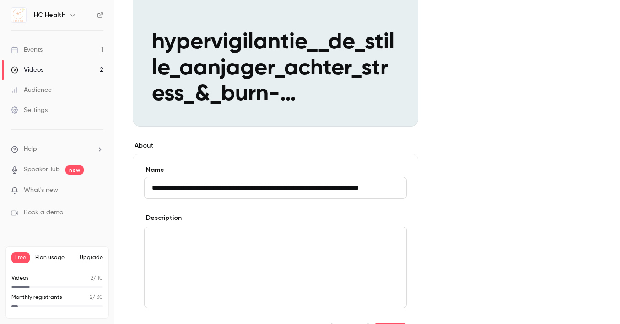
click at [207, 184] on input "**********" at bounding box center [275, 188] width 262 height 22
paste input
click at [299, 188] on input "**********" at bounding box center [275, 188] width 262 height 22
type input "**********"
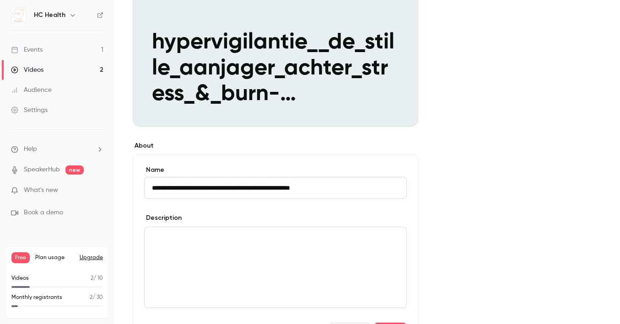
click at [200, 233] on p "editor" at bounding box center [275, 238] width 247 height 11
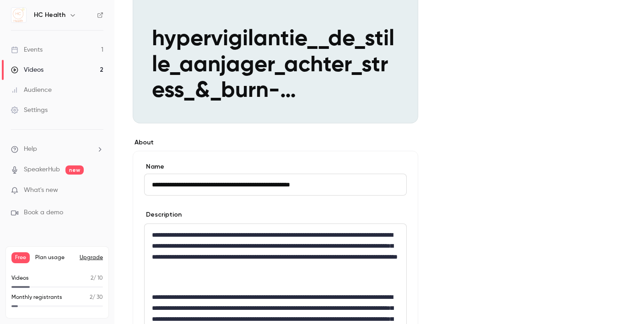
scroll to position [131, 0]
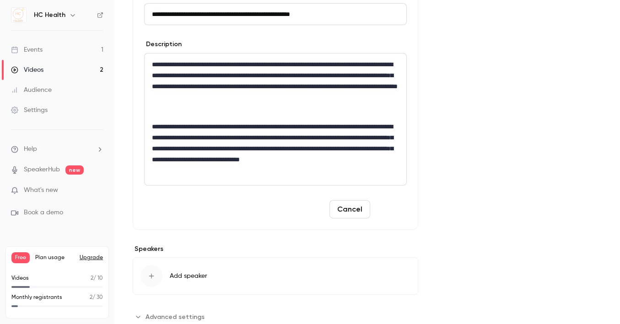
click at [394, 210] on button "Save" at bounding box center [390, 209] width 33 height 18
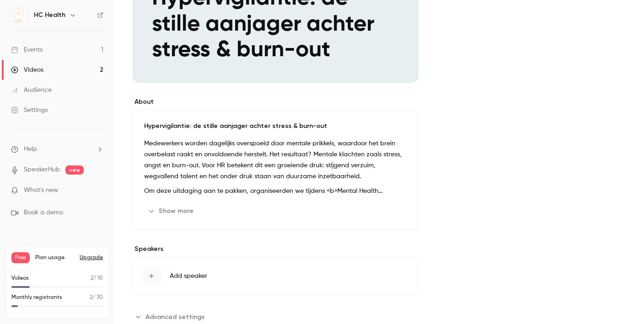
click at [188, 270] on button "Add speaker" at bounding box center [275, 275] width 285 height 37
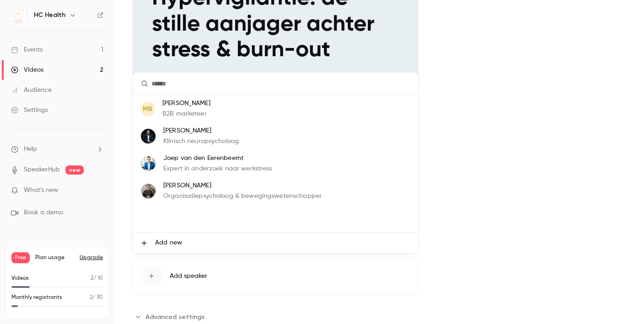
click at [200, 141] on p "Klinisch neuropsycholoog" at bounding box center [200, 142] width 75 height 10
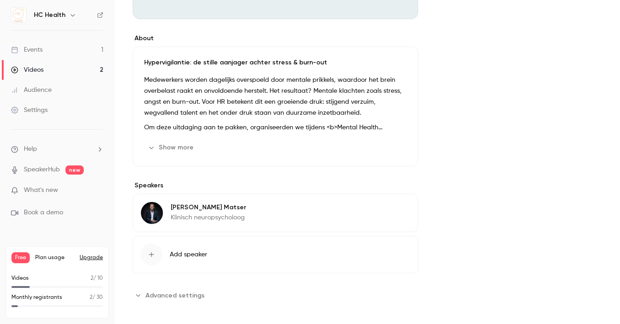
scroll to position [236, 0]
click at [204, 245] on button "Add speaker" at bounding box center [275, 254] width 285 height 37
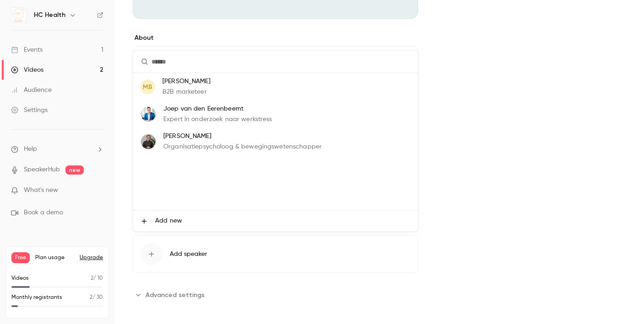
click at [198, 142] on div "[PERSON_NAME] Organisatiepsycholoog & bewegingswetenschapper" at bounding box center [242, 142] width 158 height 20
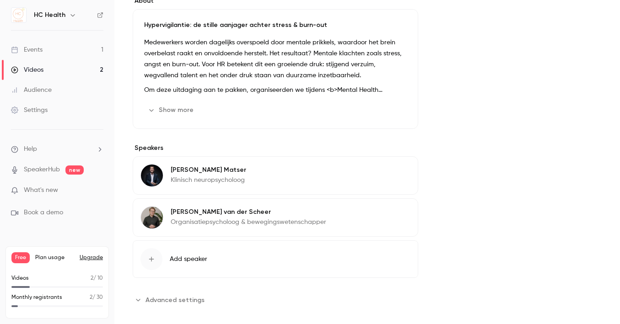
scroll to position [278, 0]
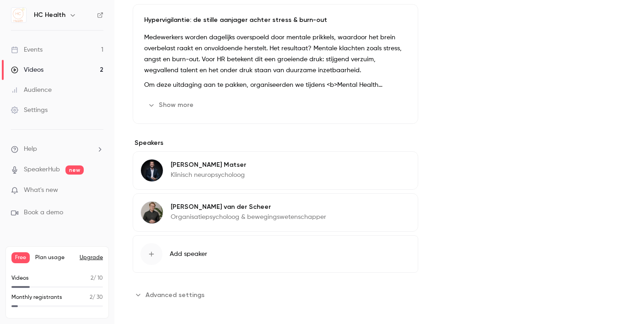
click at [177, 291] on span "Advanced settings" at bounding box center [174, 295] width 59 height 10
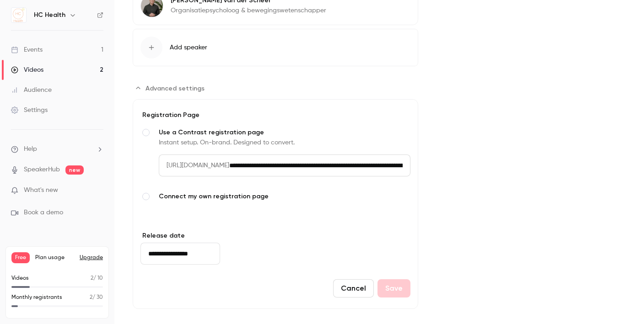
scroll to position [485, 0]
click at [206, 198] on span "Connect my own registration page" at bounding box center [285, 196] width 252 height 9
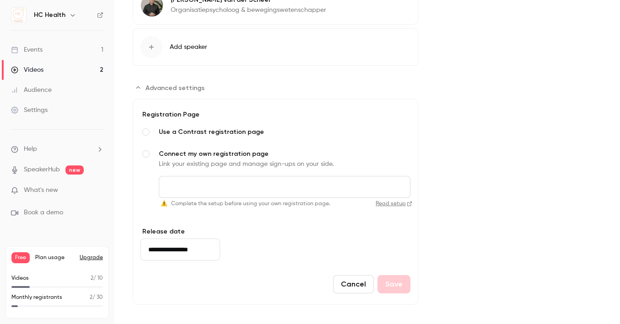
click at [198, 187] on input "Connect my own registration page Link your existing page and manage sign-ups on…" at bounding box center [285, 187] width 252 height 22
click at [189, 250] on input "**********" at bounding box center [180, 250] width 80 height 22
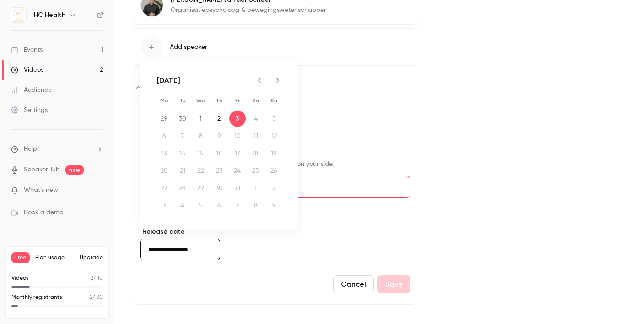
click at [258, 79] on icon "Previous month" at bounding box center [259, 80] width 11 height 11
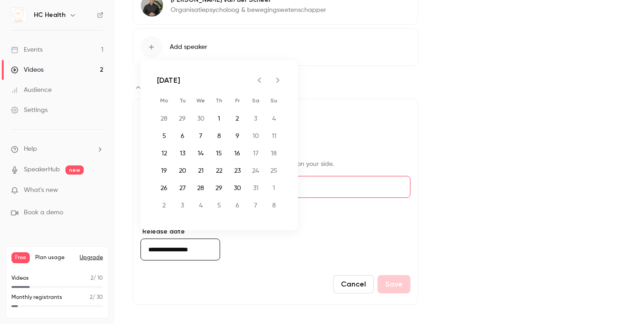
click at [258, 79] on icon "Previous month" at bounding box center [259, 80] width 11 height 11
click at [268, 79] on button "Previous month" at bounding box center [259, 80] width 18 height 18
click at [277, 79] on icon "Next month" at bounding box center [277, 80] width 11 height 11
click at [215, 150] on button "15" at bounding box center [219, 153] width 16 height 16
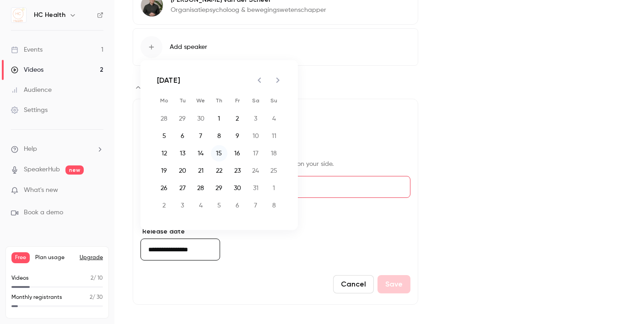
type input "**********"
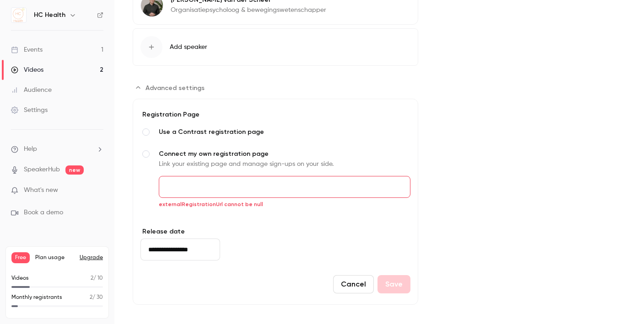
drag, startPoint x: 216, startPoint y: 184, endPoint x: 234, endPoint y: 170, distance: 22.5
click at [216, 184] on input "Connect my own registration page Link your existing page and manage sign-ups on…" at bounding box center [285, 187] width 252 height 22
paste input "**********"
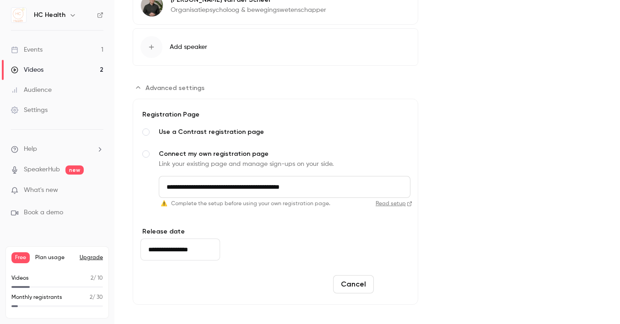
type input "**********"
click at [395, 284] on button "Save" at bounding box center [393, 284] width 33 height 18
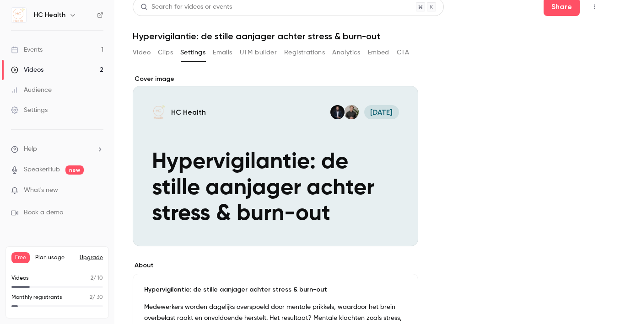
scroll to position [52, 0]
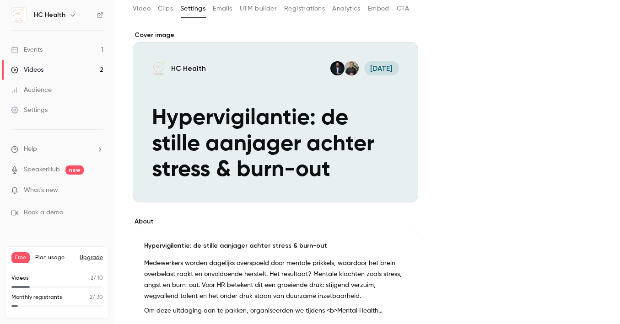
click at [233, 246] on p "Hypervigilantie: de stille aanjager achter stress & burn-out" at bounding box center [275, 245] width 262 height 9
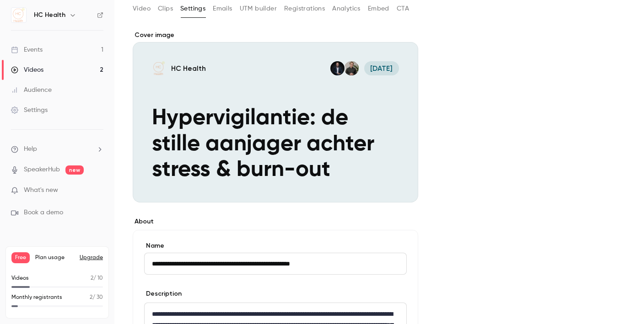
click at [226, 257] on input "**********" at bounding box center [275, 264] width 262 height 22
click at [401, 180] on button "HC Health [DATE] Hypervigilantie: de stille aanjager achter stress & burn-out" at bounding box center [401, 186] width 18 height 18
click at [407, 184] on button "HC Health [DATE] Hypervigilantie: de stille aanjager achter stress & burn-out" at bounding box center [401, 186] width 18 height 18
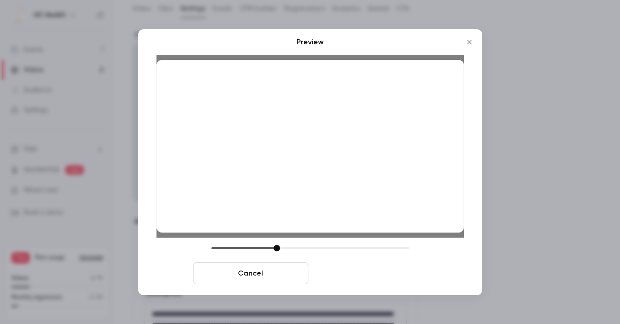
click at [395, 272] on button "Save cover" at bounding box center [369, 273] width 115 height 22
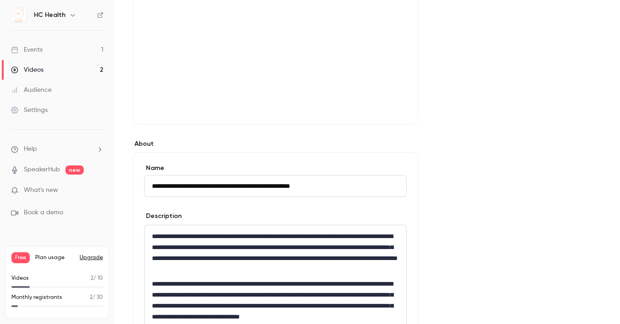
scroll to position [393, 0]
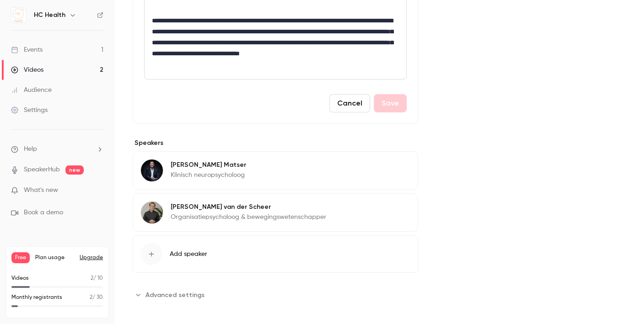
click at [175, 295] on span "Advanced settings" at bounding box center [174, 295] width 59 height 10
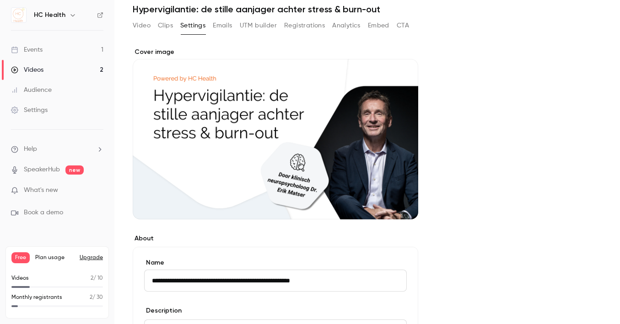
scroll to position [0, 0]
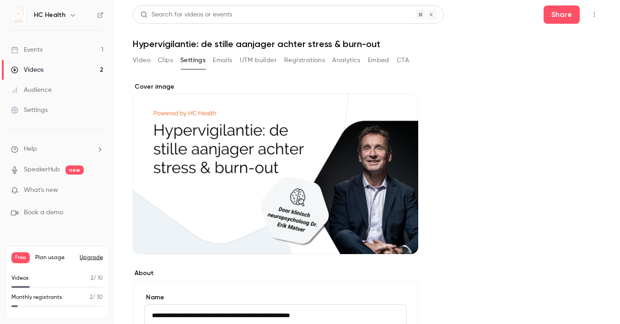
click at [590, 15] on icon "Top Bar Actions" at bounding box center [593, 14] width 7 height 6
click at [522, 36] on div "Publish on Channel" at bounding box center [551, 37] width 71 height 9
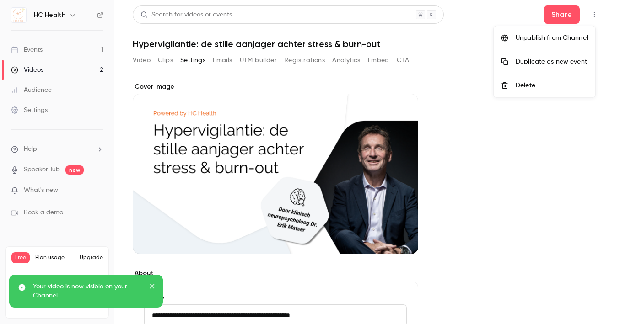
click at [46, 72] on div at bounding box center [310, 162] width 620 height 324
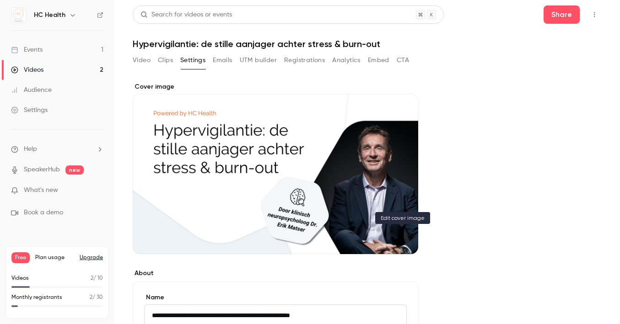
click at [403, 243] on button "Cover image" at bounding box center [401, 238] width 18 height 18
click at [272, 142] on div "Cover image" at bounding box center [275, 168] width 285 height 172
click at [0, 0] on input "Cover image" at bounding box center [0, 0] width 0 height 0
click at [307, 217] on div "Cover image" at bounding box center [275, 168] width 285 height 172
click at [0, 0] on input "Cover image" at bounding box center [0, 0] width 0 height 0
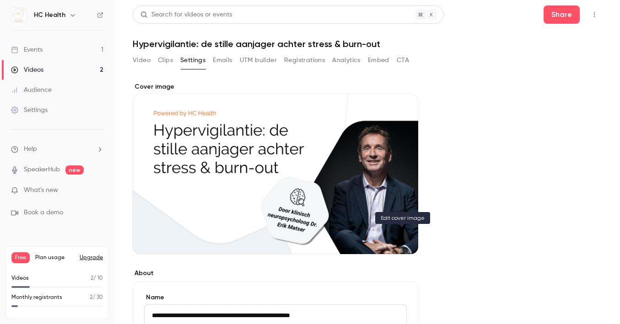
click at [399, 237] on icon "Cover image" at bounding box center [401, 237] width 10 height 7
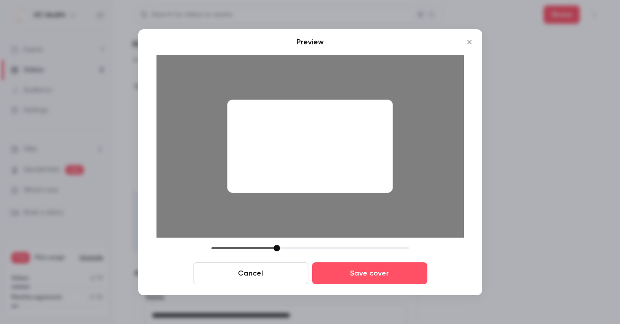
click at [283, 275] on button "Cancel" at bounding box center [250, 273] width 115 height 22
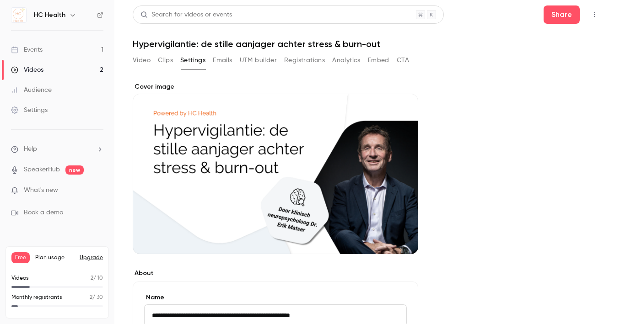
click at [170, 62] on button "Clips" at bounding box center [165, 60] width 15 height 15
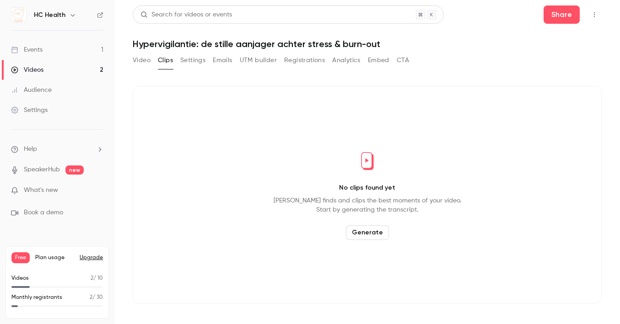
click at [146, 62] on button "Video" at bounding box center [142, 60] width 18 height 15
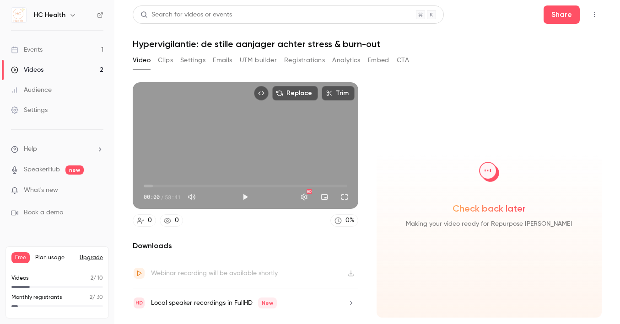
click at [226, 61] on button "Emails" at bounding box center [222, 60] width 19 height 15
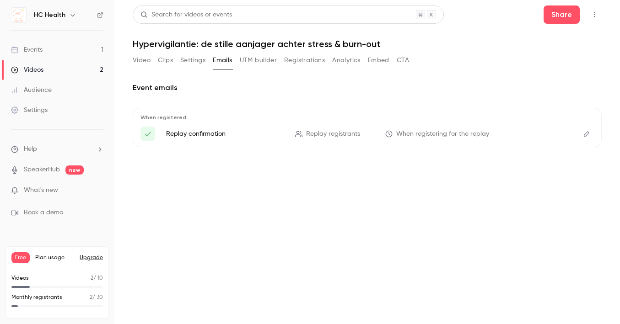
click at [256, 59] on button "UTM builder" at bounding box center [258, 60] width 37 height 15
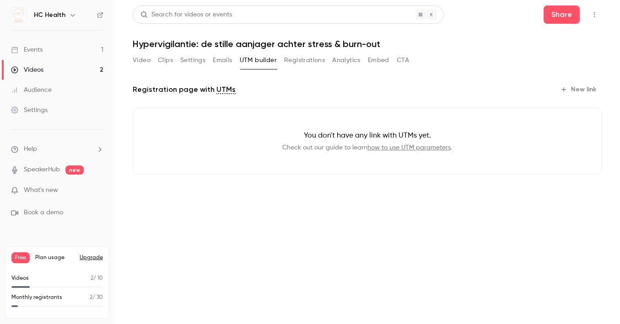
click at [295, 59] on button "Registrations" at bounding box center [304, 60] width 41 height 15
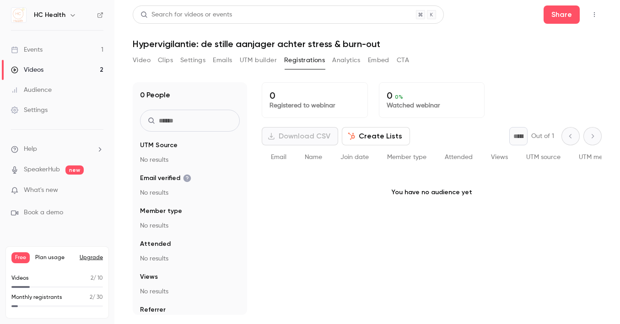
click at [344, 58] on button "Analytics" at bounding box center [346, 60] width 28 height 15
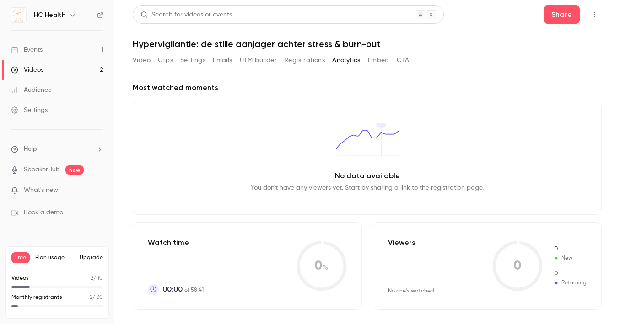
click at [377, 60] on button "Embed" at bounding box center [378, 60] width 21 height 15
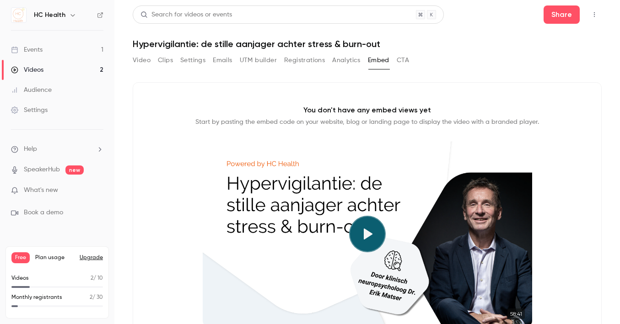
click at [405, 59] on button "CTA" at bounding box center [402, 60] width 12 height 15
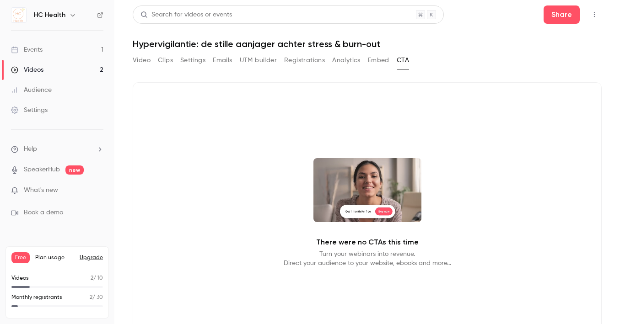
click at [191, 59] on button "Settings" at bounding box center [192, 60] width 25 height 15
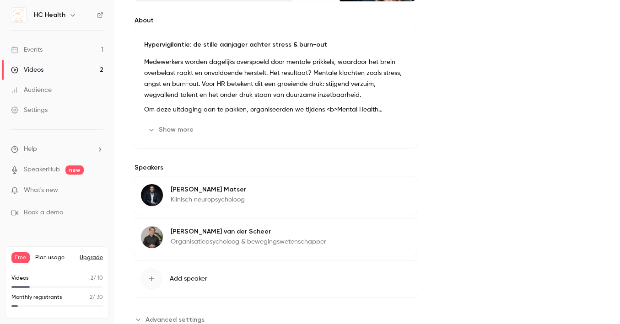
scroll to position [278, 0]
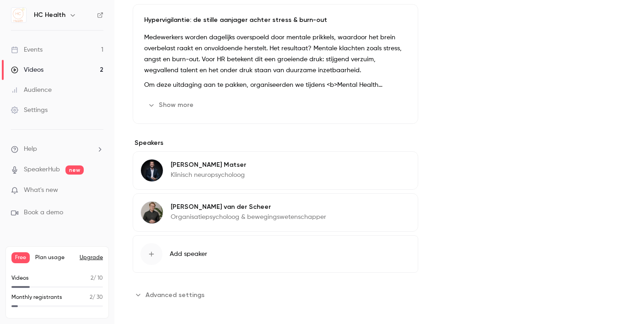
click at [193, 291] on span "Advanced settings" at bounding box center [174, 295] width 59 height 10
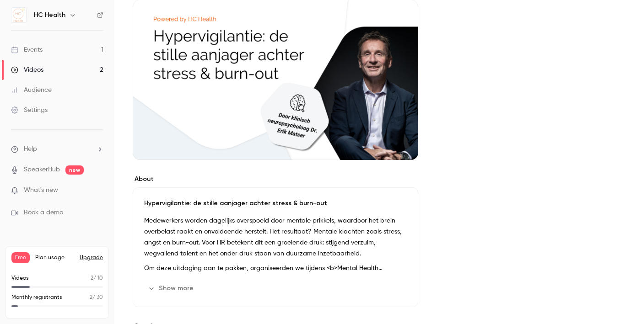
scroll to position [0, 0]
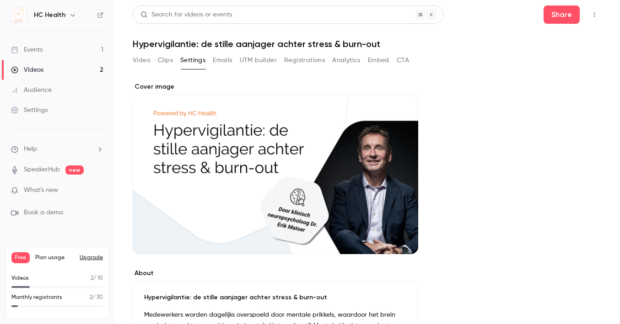
click at [397, 235] on icon "Cover image" at bounding box center [401, 237] width 10 height 7
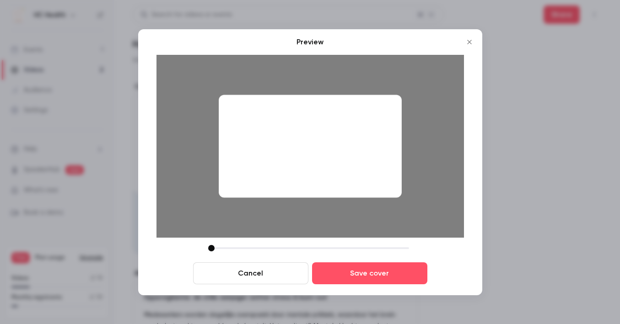
drag, startPoint x: 277, startPoint y: 247, endPoint x: 184, endPoint y: 255, distance: 93.1
click at [184, 255] on div "Cancel Save cover" at bounding box center [309, 264] width 307 height 39
drag, startPoint x: 184, startPoint y: 255, endPoint x: 337, endPoint y: 250, distance: 152.8
click at [337, 249] on div "Cancel Save cover" at bounding box center [309, 264] width 307 height 39
click at [256, 277] on button "Cancel" at bounding box center [250, 273] width 115 height 22
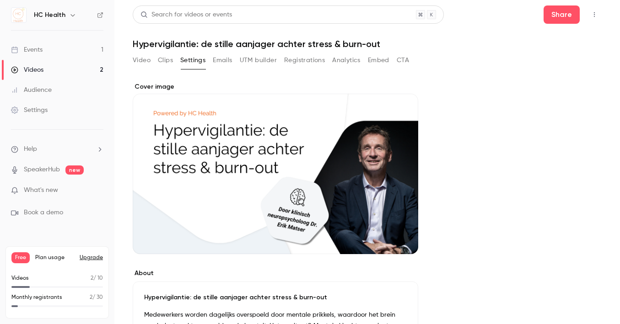
click at [590, 16] on icon "Top Bar Actions" at bounding box center [593, 14] width 7 height 6
drag, startPoint x: 425, startPoint y: 55, endPoint x: 328, endPoint y: 64, distance: 97.4
click at [425, 55] on div at bounding box center [310, 162] width 620 height 324
click at [171, 62] on button "Clips" at bounding box center [165, 60] width 15 height 15
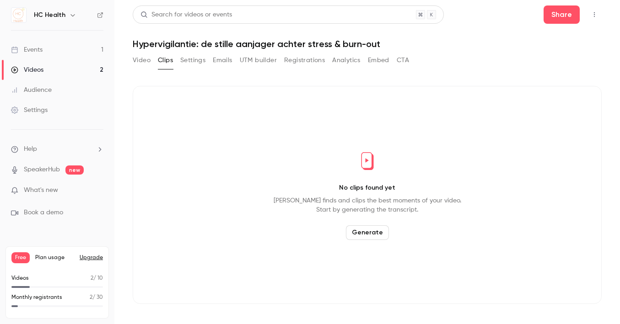
click at [141, 64] on button "Video" at bounding box center [142, 60] width 18 height 15
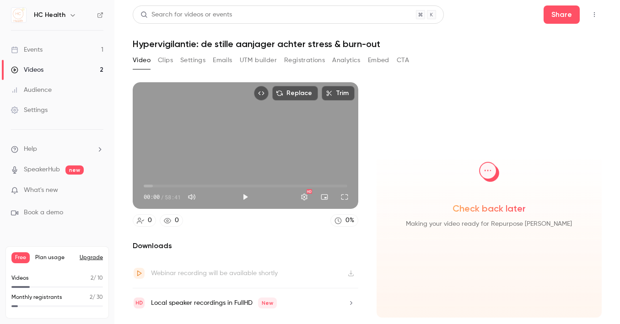
click at [263, 92] on icon "Embed video" at bounding box center [261, 93] width 6 height 6
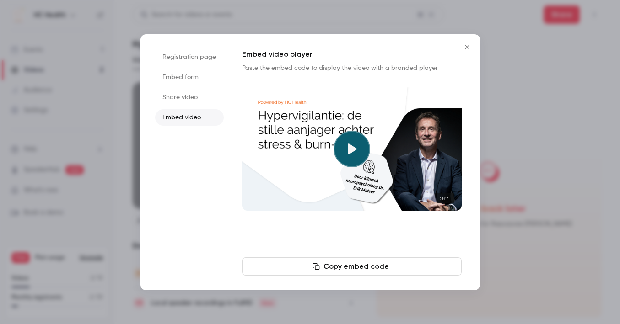
click at [468, 47] on icon "Close" at bounding box center [466, 46] width 11 height 7
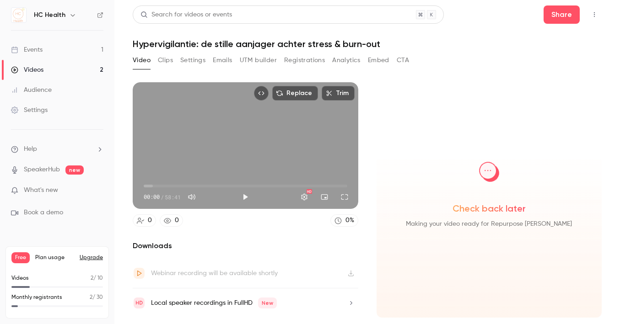
click at [186, 62] on button "Settings" at bounding box center [192, 60] width 25 height 15
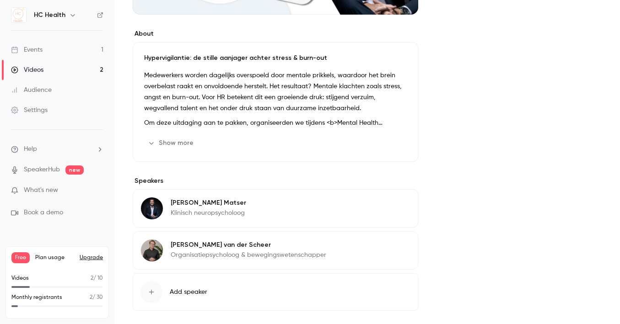
scroll to position [278, 0]
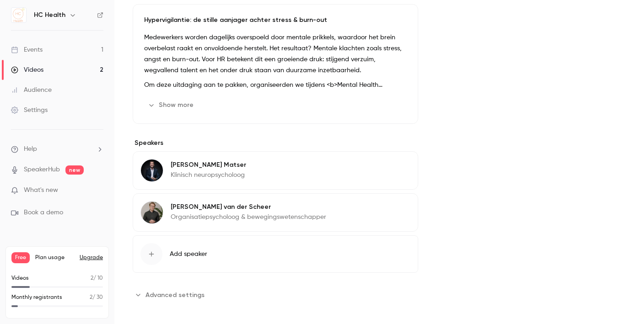
click at [172, 106] on button "Show more" at bounding box center [171, 105] width 55 height 15
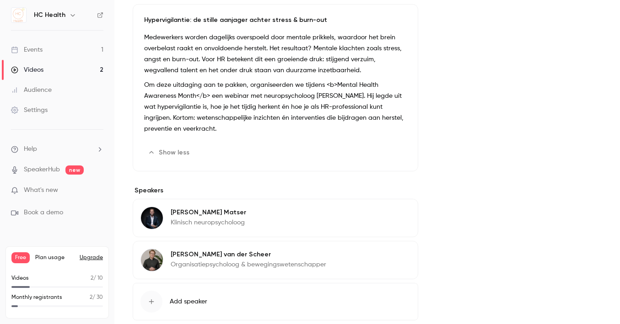
scroll to position [0, 0]
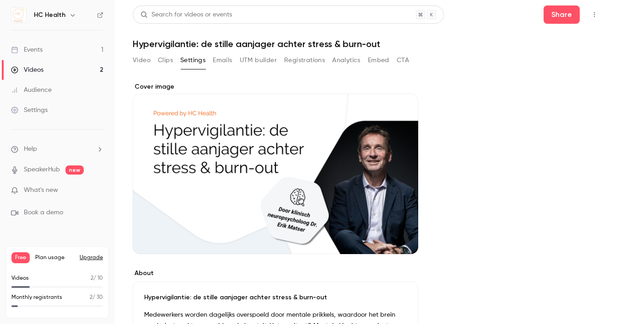
click at [86, 68] on link "Videos 2" at bounding box center [57, 70] width 114 height 20
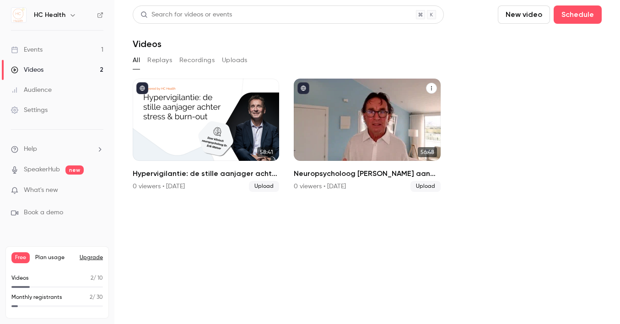
click at [403, 146] on div "Neuropsycholoog Erik Matser aan het woord: de epidemie van overprikkeling" at bounding box center [367, 120] width 146 height 82
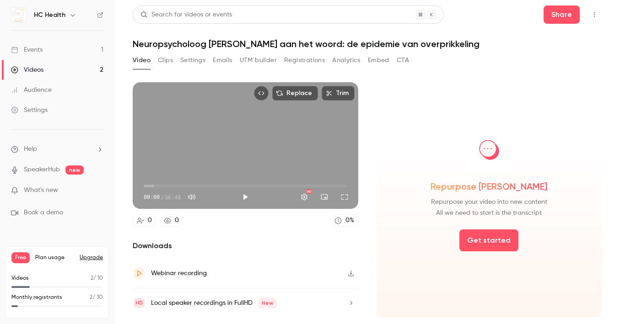
click at [182, 59] on button "Settings" at bounding box center [192, 60] width 25 height 15
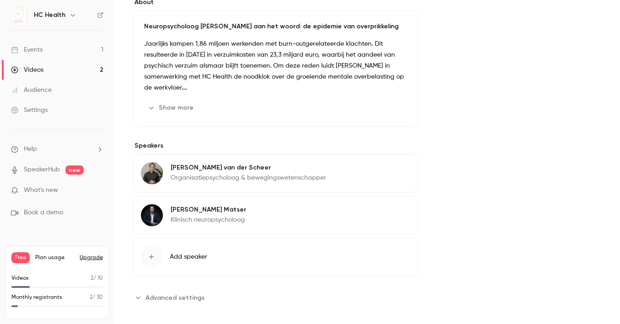
scroll to position [274, 0]
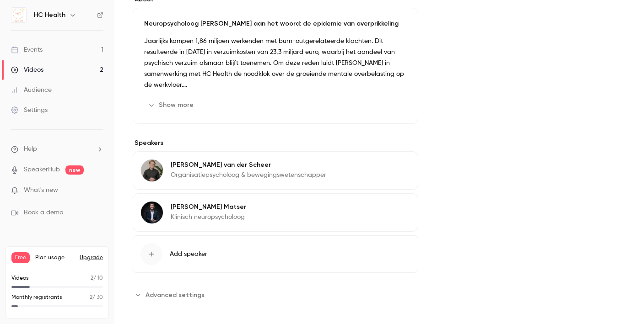
click at [397, 169] on button "Edit" at bounding box center [393, 166] width 33 height 15
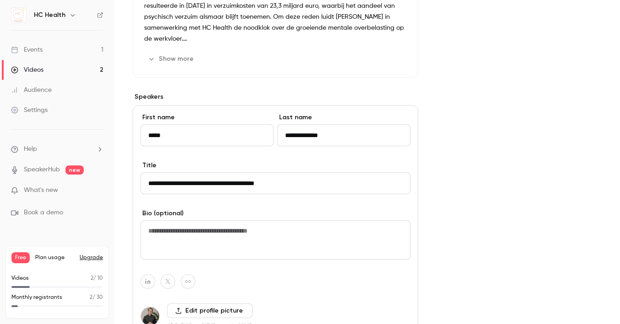
scroll to position [423, 0]
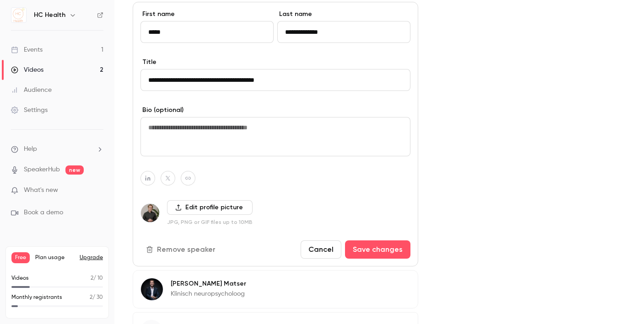
click at [188, 249] on button "Remove speaker" at bounding box center [181, 250] width 82 height 18
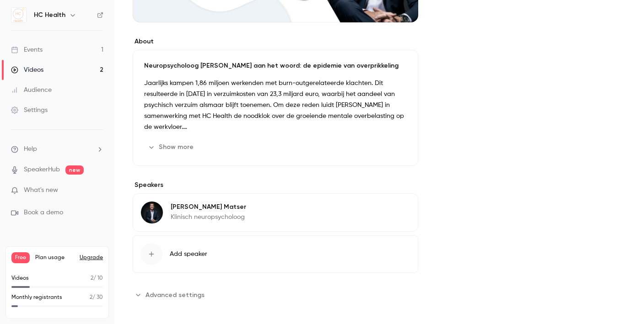
scroll to position [232, 0]
click at [175, 261] on button "Add speaker" at bounding box center [275, 254] width 285 height 37
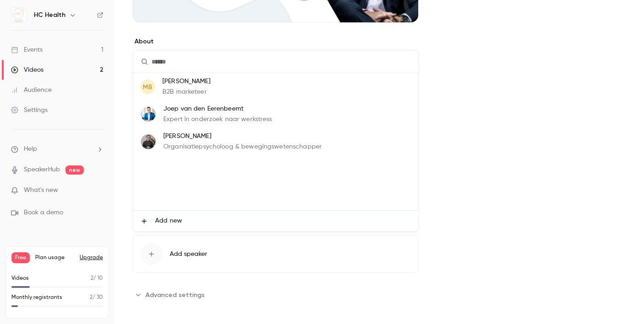
click at [199, 133] on p "[PERSON_NAME]" at bounding box center [242, 137] width 158 height 10
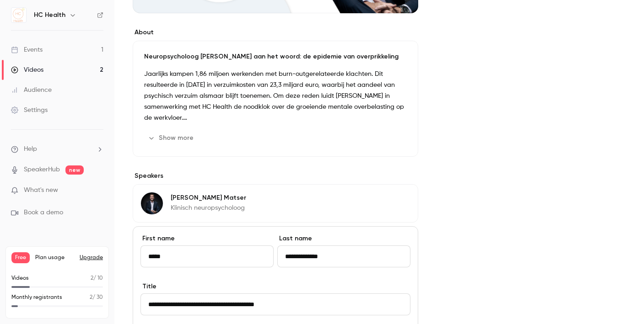
scroll to position [412, 0]
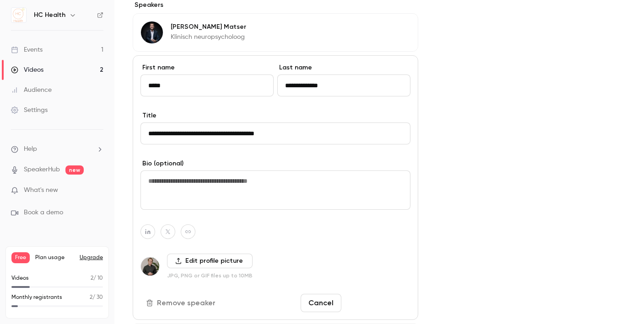
click at [377, 300] on button "Save changes" at bounding box center [377, 303] width 65 height 18
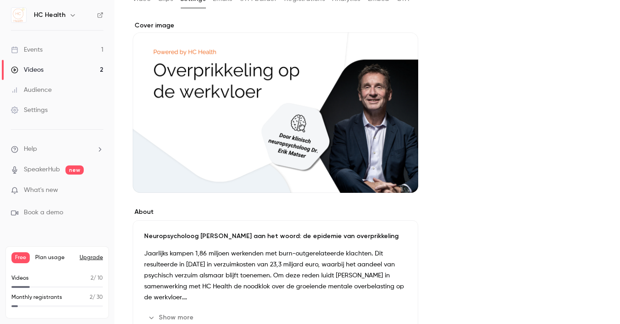
scroll to position [0, 0]
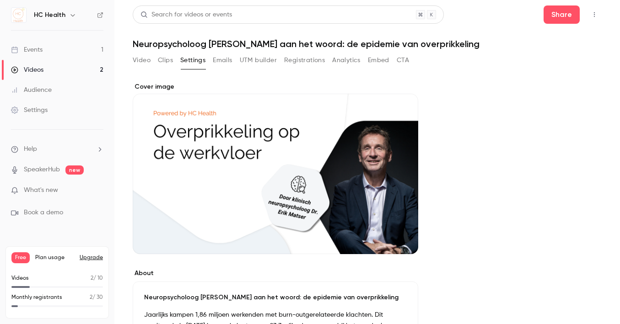
click at [33, 104] on link "Settings" at bounding box center [57, 110] width 114 height 20
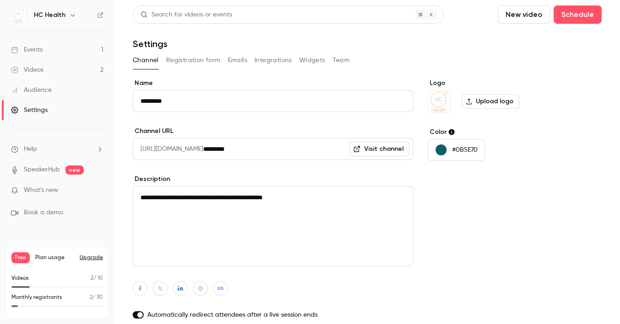
click at [189, 60] on button "Registration form" at bounding box center [193, 60] width 54 height 15
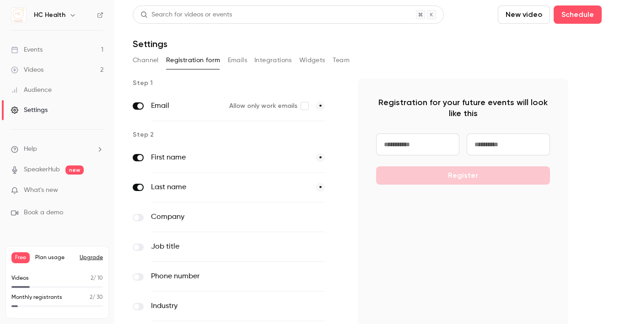
click at [265, 60] on button "Integrations" at bounding box center [272, 60] width 37 height 15
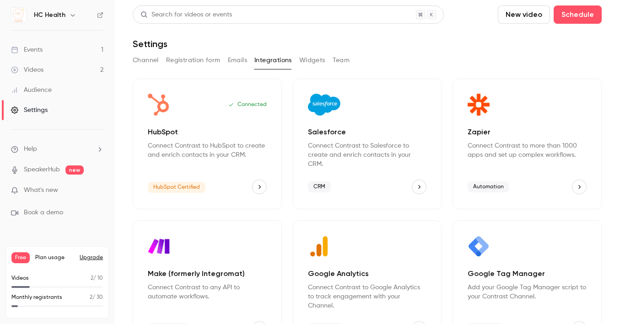
click at [346, 59] on button "Team" at bounding box center [340, 60] width 17 height 15
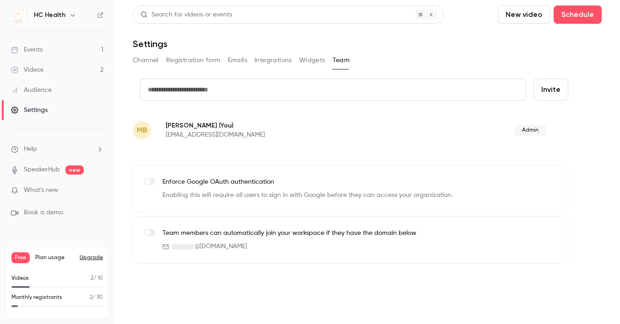
click at [143, 61] on button "Channel" at bounding box center [146, 60] width 26 height 15
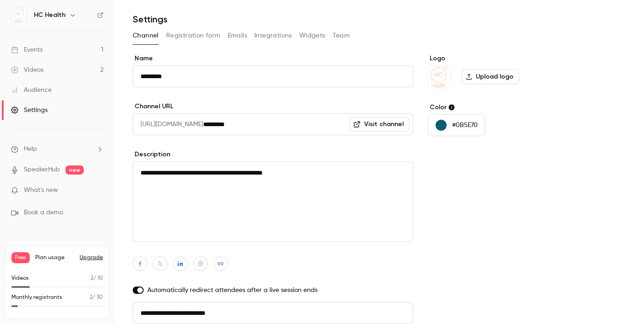
scroll to position [63, 0]
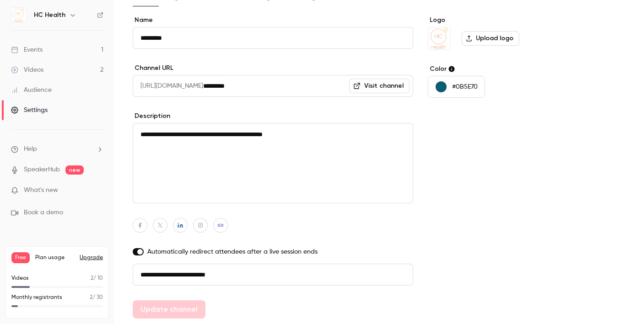
click at [223, 227] on icon "button" at bounding box center [220, 225] width 6 height 5
click at [322, 225] on div at bounding box center [273, 225] width 280 height 15
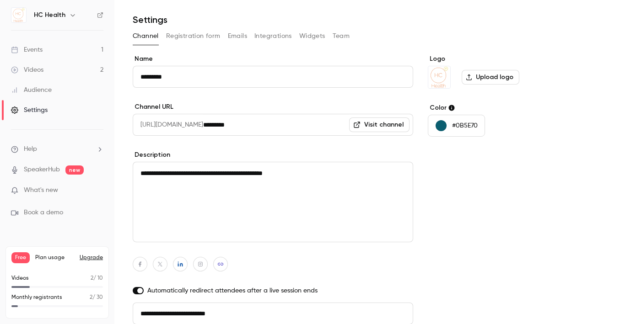
scroll to position [0, 0]
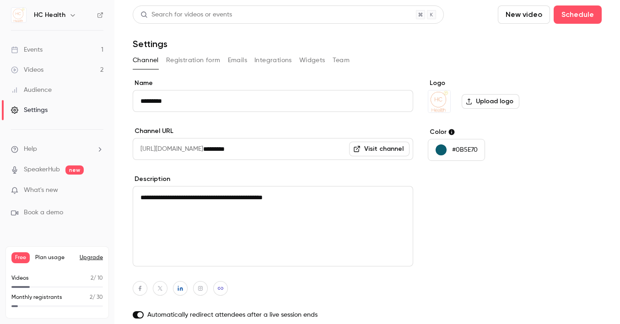
click at [41, 66] on div "Videos" at bounding box center [27, 69] width 32 height 9
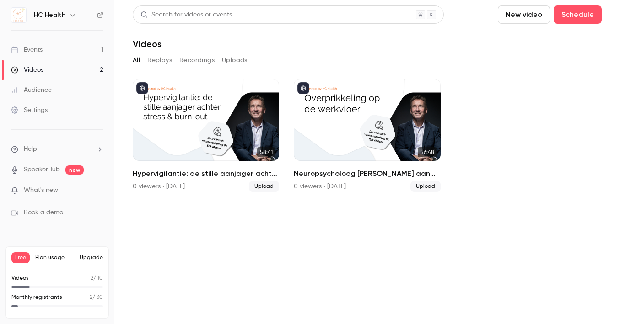
click at [43, 55] on link "Events 1" at bounding box center [57, 50] width 114 height 20
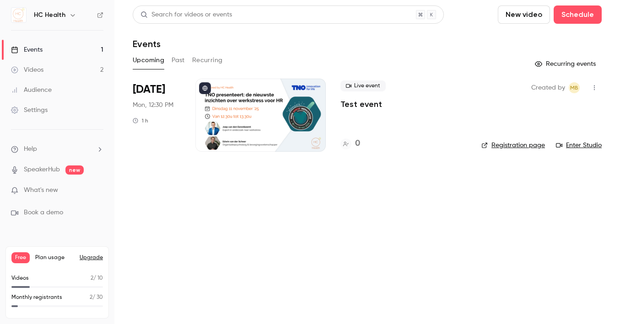
click at [171, 60] on div "Upcoming Past Recurring" at bounding box center [367, 60] width 469 height 15
click at [186, 61] on div "Upcoming Past Recurring" at bounding box center [367, 60] width 469 height 15
click at [198, 61] on button "Recurring" at bounding box center [207, 60] width 31 height 15
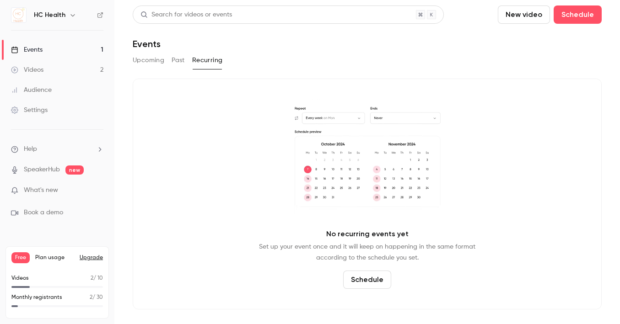
click at [175, 63] on button "Past" at bounding box center [177, 60] width 13 height 15
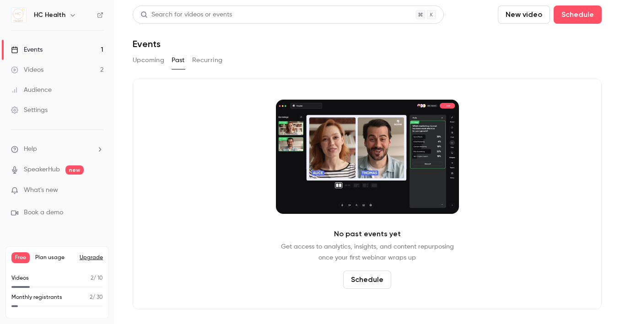
click at [135, 63] on button "Upcoming" at bounding box center [149, 60] width 32 height 15
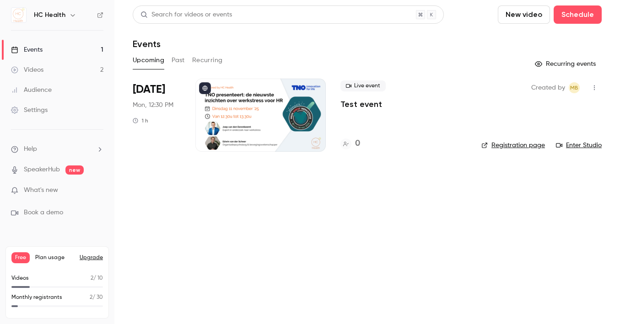
click at [593, 93] on button "button" at bounding box center [594, 87] width 15 height 15
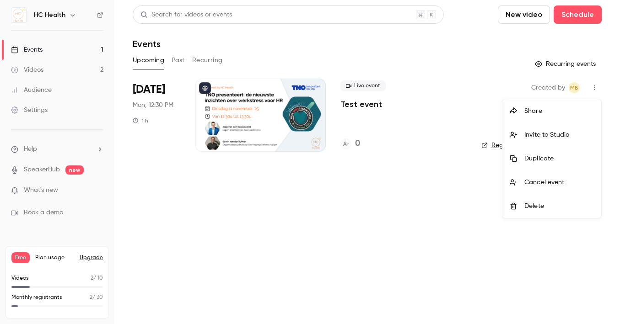
click at [544, 247] on div at bounding box center [310, 162] width 620 height 324
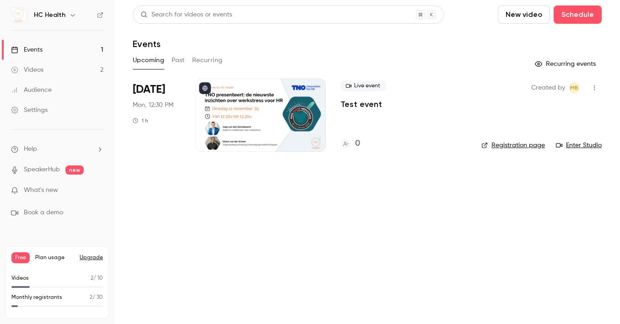
click at [522, 148] on link "Registration page" at bounding box center [513, 145] width 64 height 9
click at [42, 64] on link "Videos 2" at bounding box center [57, 70] width 114 height 20
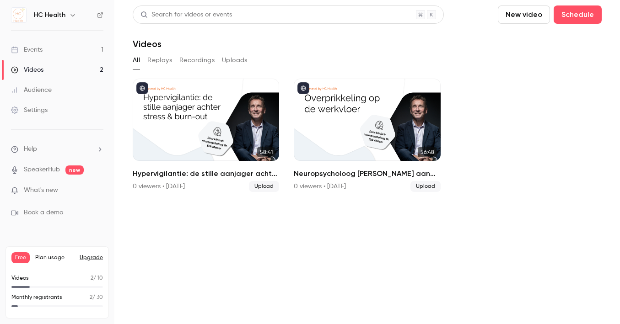
click at [197, 66] on button "Recordings" at bounding box center [196, 60] width 35 height 15
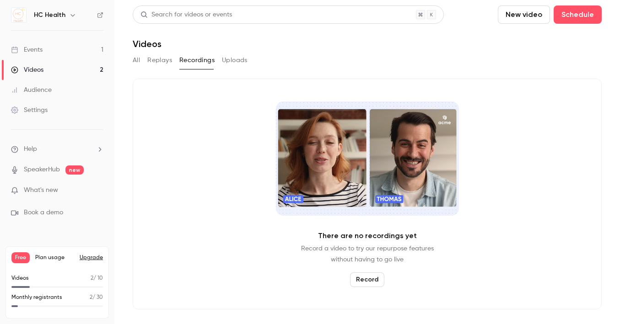
click at [155, 59] on button "Replays" at bounding box center [159, 60] width 25 height 15
click at [235, 63] on button "Uploads" at bounding box center [235, 60] width 26 height 15
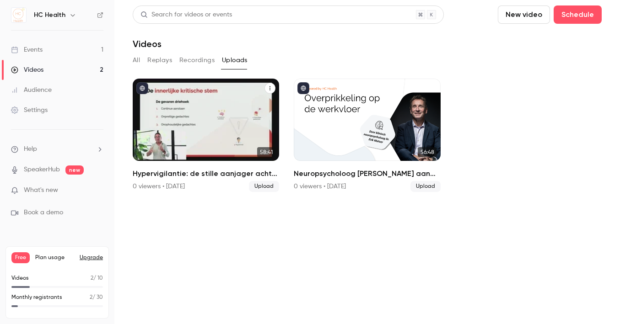
click at [266, 89] on button "Hypervigilantie: de stille aanjager achter stress & burn-out" at bounding box center [269, 88] width 11 height 11
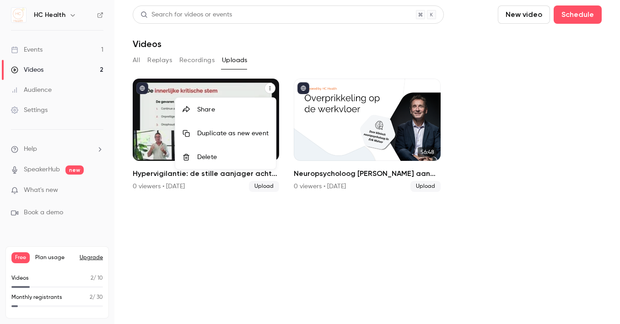
click at [232, 136] on div "Duplicate as new event" at bounding box center [232, 133] width 71 height 9
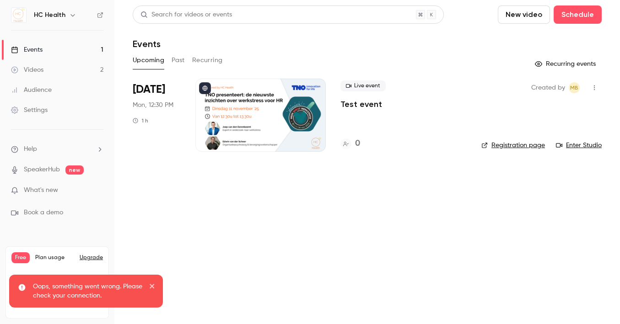
click at [154, 285] on icon "close" at bounding box center [152, 286] width 6 height 7
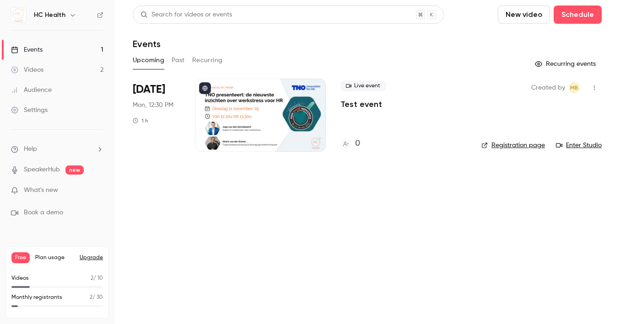
click at [63, 64] on link "Videos 2" at bounding box center [57, 70] width 114 height 20
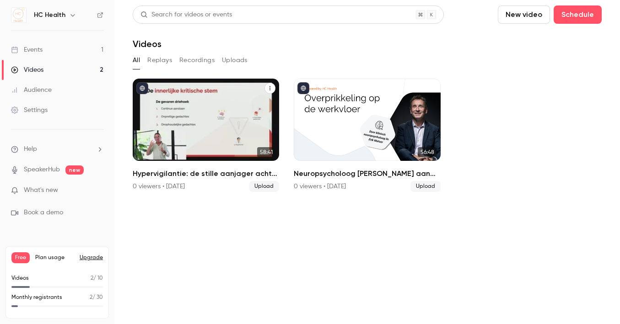
click at [267, 86] on icon "Hypervigilantie: de stille aanjager achter stress & burn-out" at bounding box center [269, 88] width 5 height 5
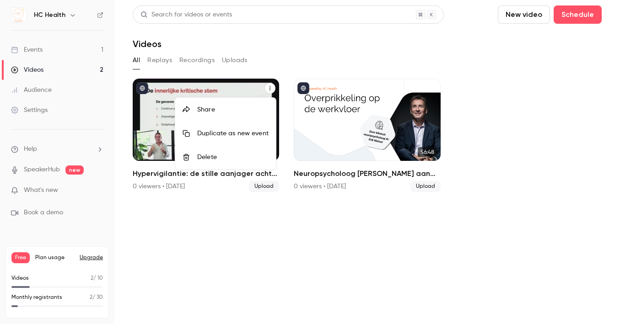
click at [229, 218] on div at bounding box center [310, 162] width 620 height 324
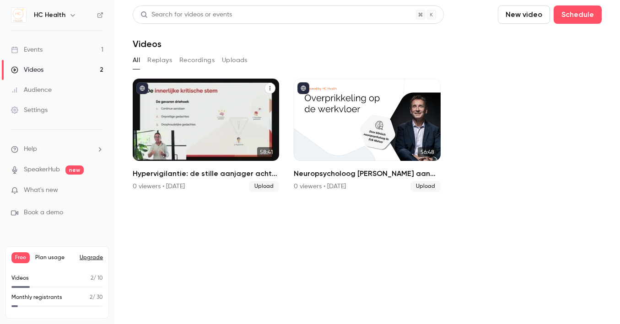
click at [239, 136] on div "Hypervigilantie: de stille aanjager achter stress & burn-out" at bounding box center [206, 120] width 146 height 82
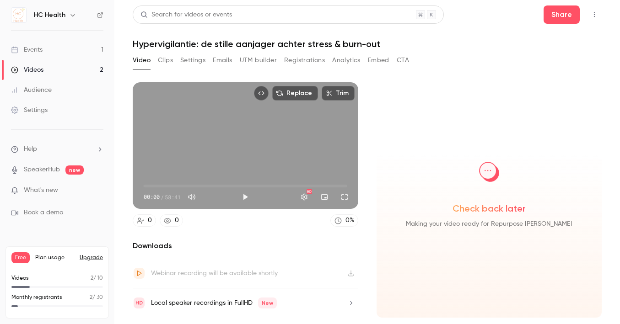
click at [182, 57] on button "Settings" at bounding box center [192, 60] width 25 height 15
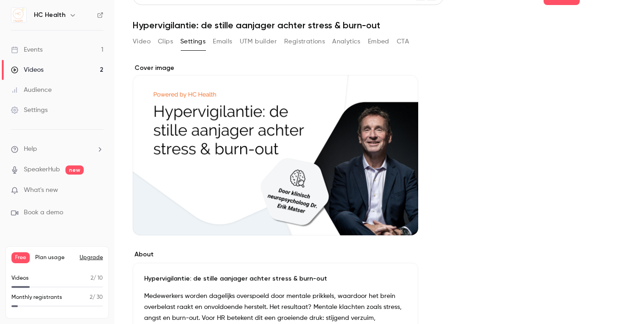
scroll to position [20, 0]
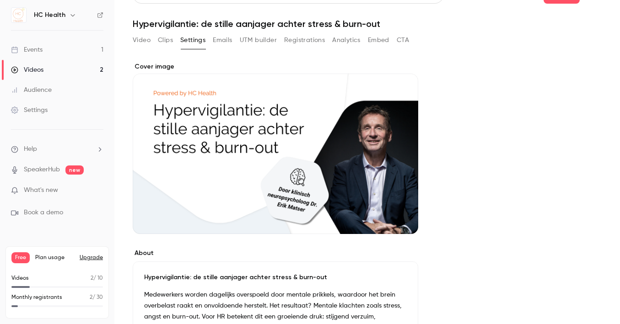
click at [314, 192] on div "Cover image" at bounding box center [275, 148] width 285 height 172
click at [0, 0] on input "Cover image" at bounding box center [0, 0] width 0 height 0
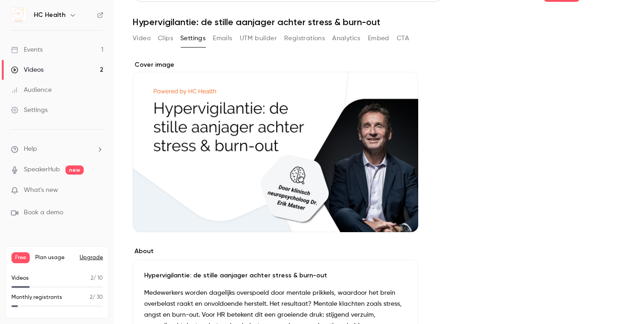
drag, startPoint x: 345, startPoint y: 155, endPoint x: 269, endPoint y: 154, distance: 75.5
click at [269, 154] on div "Cover image" at bounding box center [275, 146] width 285 height 172
click at [0, 0] on input "Cover image" at bounding box center [0, 0] width 0 height 0
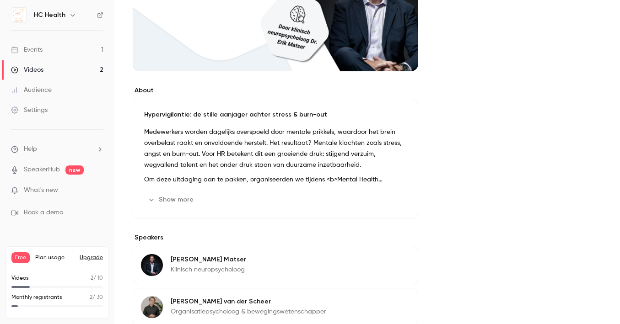
scroll to position [278, 0]
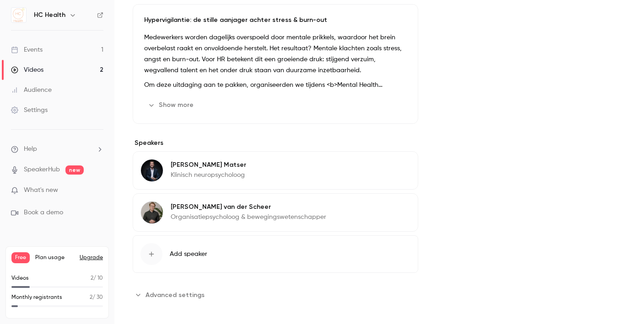
click at [173, 291] on span "Advanced settings" at bounding box center [174, 295] width 59 height 10
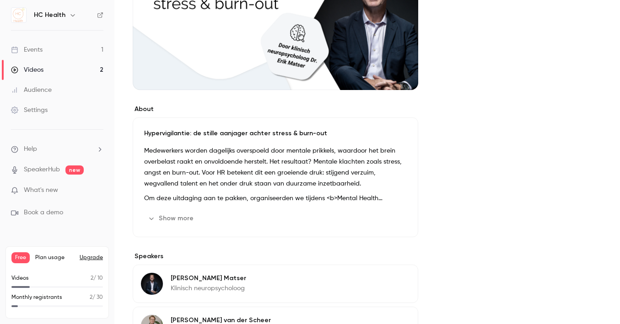
scroll to position [0, 0]
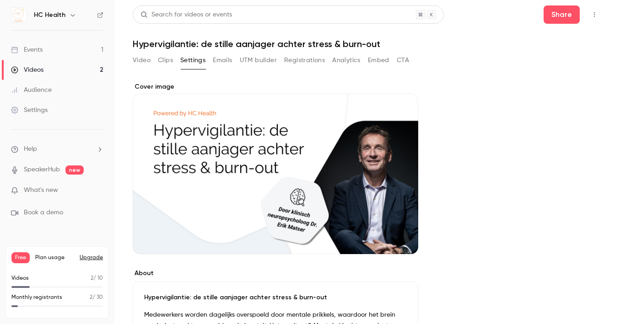
click at [590, 13] on icon "Top Bar Actions" at bounding box center [593, 14] width 7 height 6
click at [546, 66] on li "Duplicate as new event" at bounding box center [544, 62] width 102 height 24
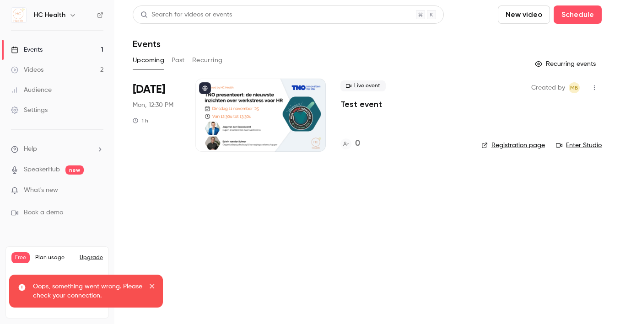
click at [49, 66] on link "Videos 2" at bounding box center [57, 70] width 114 height 20
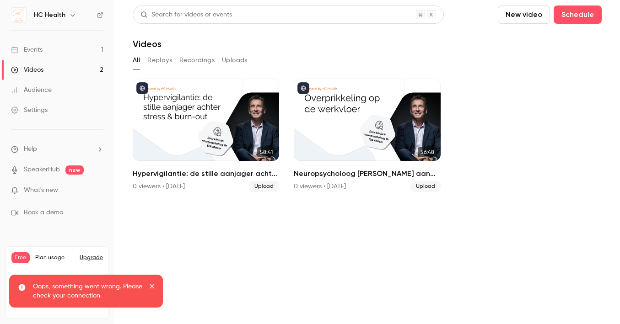
click at [51, 47] on link "Events 1" at bounding box center [57, 50] width 114 height 20
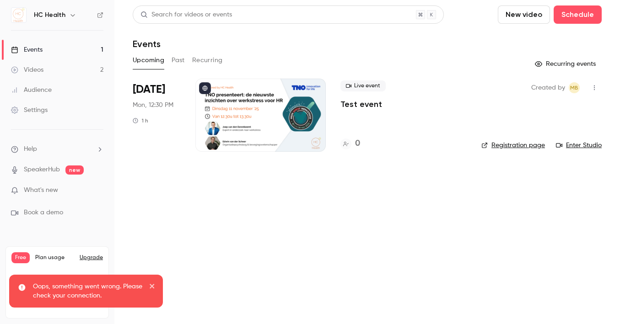
click at [40, 59] on link "Events 1" at bounding box center [57, 50] width 114 height 20
click at [38, 62] on link "Videos 2" at bounding box center [57, 70] width 114 height 20
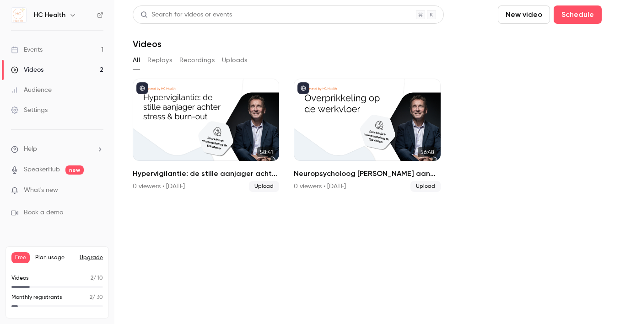
click at [53, 51] on link "Events 1" at bounding box center [57, 50] width 114 height 20
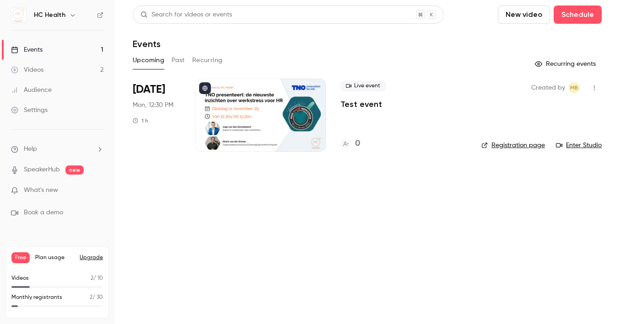
click at [598, 88] on button "button" at bounding box center [594, 87] width 15 height 15
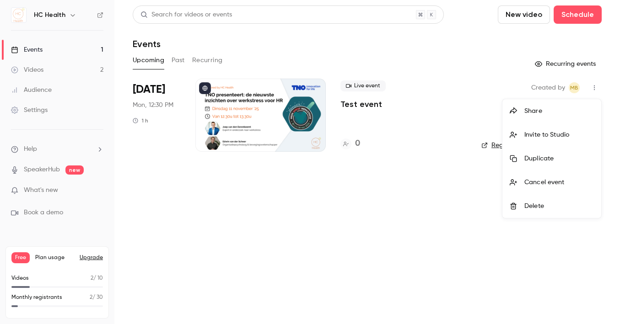
click at [357, 123] on div at bounding box center [310, 162] width 620 height 324
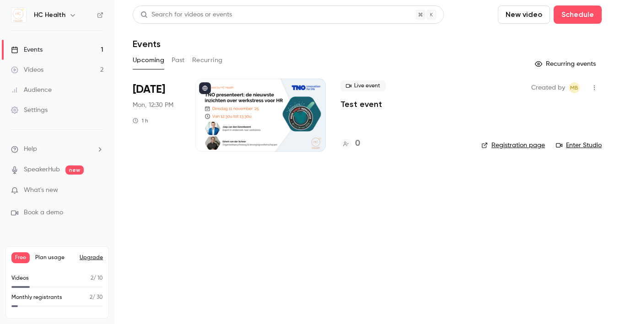
click at [280, 120] on div at bounding box center [260, 115] width 130 height 73
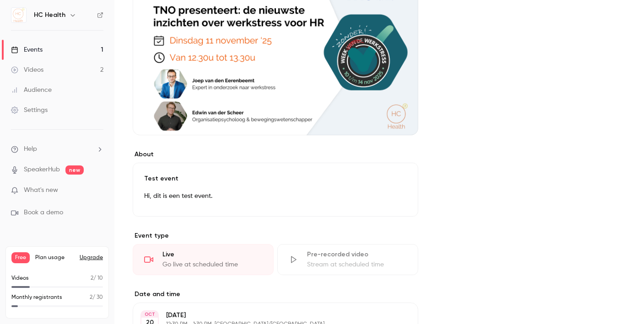
scroll to position [129, 0]
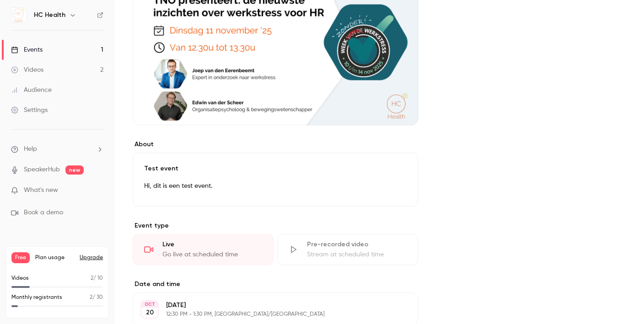
click at [212, 175] on div "Test event Hi, dit is een test event. Edit" at bounding box center [275, 180] width 285 height 54
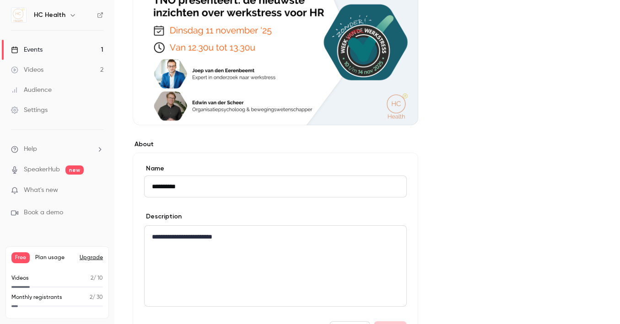
drag, startPoint x: 188, startPoint y: 182, endPoint x: 137, endPoint y: 178, distance: 50.9
click at [137, 178] on div "**********" at bounding box center [275, 252] width 285 height 198
click at [178, 189] on input "**********" at bounding box center [275, 187] width 262 height 22
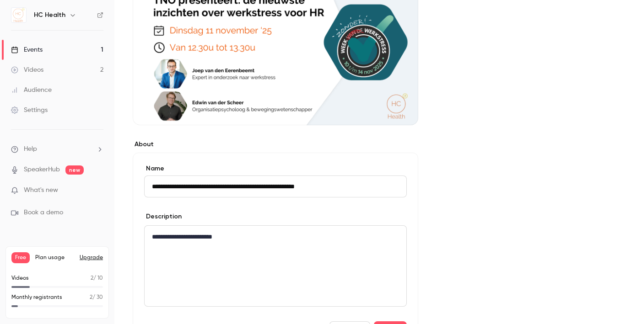
type input "**********"
drag, startPoint x: 244, startPoint y: 241, endPoint x: 133, endPoint y: 226, distance: 112.6
click at [133, 226] on div "**********" at bounding box center [275, 252] width 285 height 198
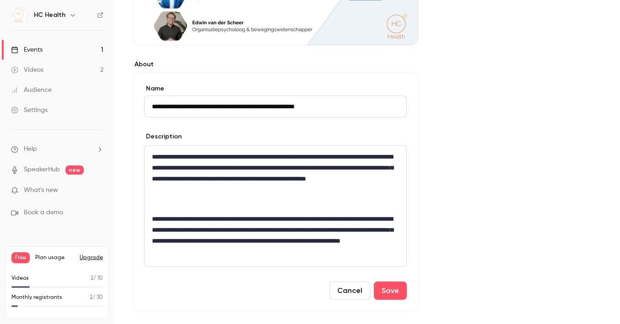
scroll to position [209, 0]
click at [394, 294] on button "Save" at bounding box center [390, 290] width 33 height 18
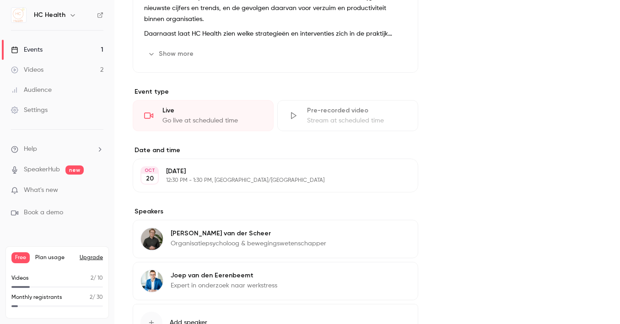
scroll to position [346, 0]
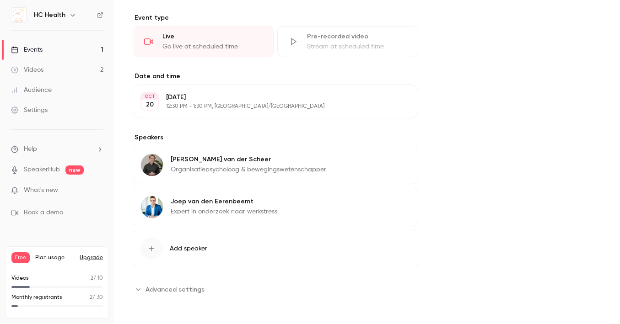
drag, startPoint x: 179, startPoint y: 287, endPoint x: 184, endPoint y: 284, distance: 6.0
click at [179, 288] on span "Advanced settings" at bounding box center [174, 290] width 59 height 10
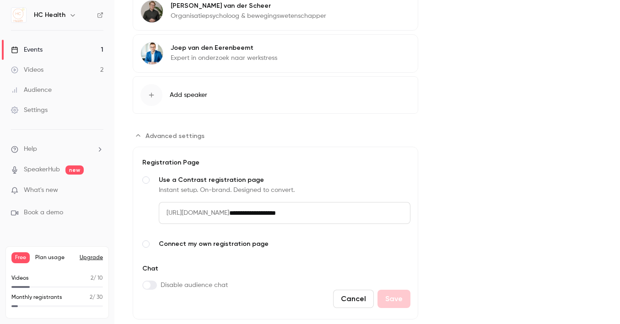
scroll to position [557, 0]
click at [191, 242] on span "Connect my own registration page" at bounding box center [285, 243] width 252 height 9
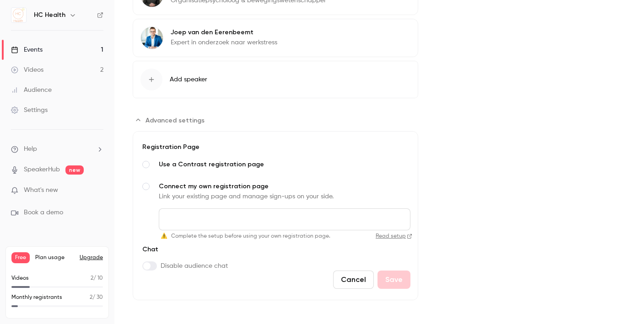
scroll to position [576, 0]
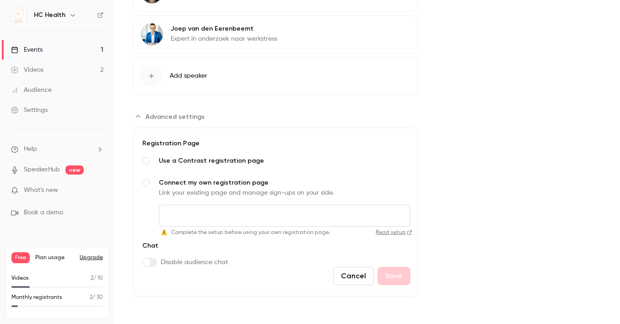
click at [209, 214] on input "Connect my own registration page Link your existing page and manage sign-ups on…" at bounding box center [285, 216] width 252 height 22
paste input "**********"
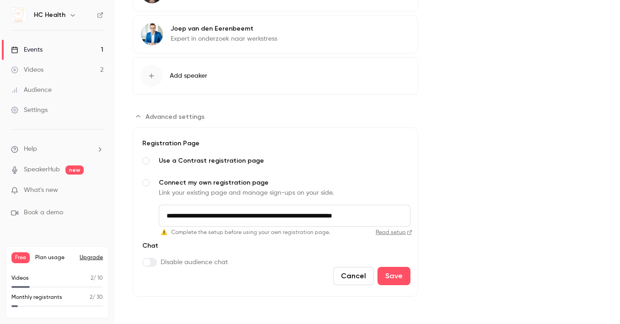
drag, startPoint x: 359, startPoint y: 214, endPoint x: 439, endPoint y: 219, distance: 81.1
type input "**********"
click at [397, 275] on button "Save" at bounding box center [393, 276] width 33 height 18
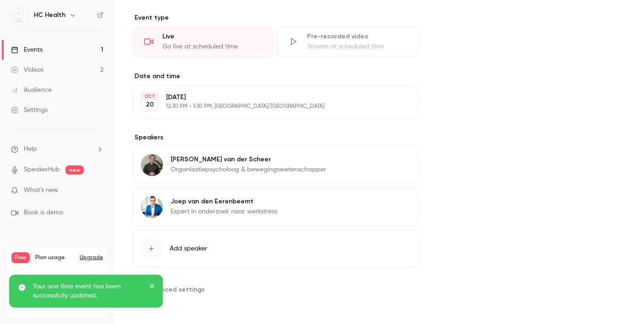
scroll to position [403, 0]
click at [191, 287] on span "Advanced settings" at bounding box center [174, 290] width 59 height 10
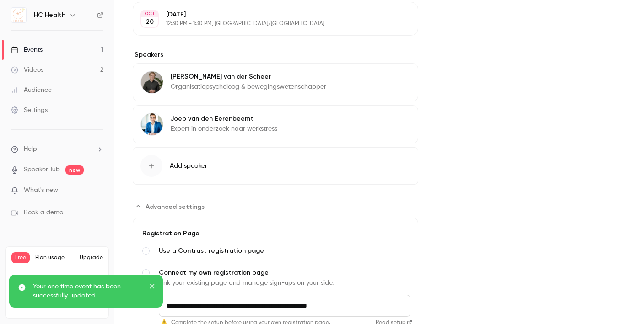
scroll to position [473, 0]
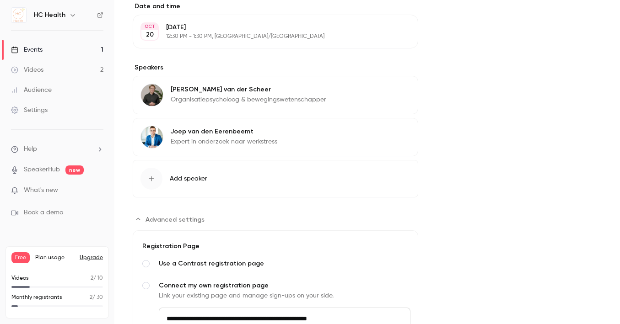
click at [188, 222] on span "Advanced settings" at bounding box center [174, 220] width 59 height 10
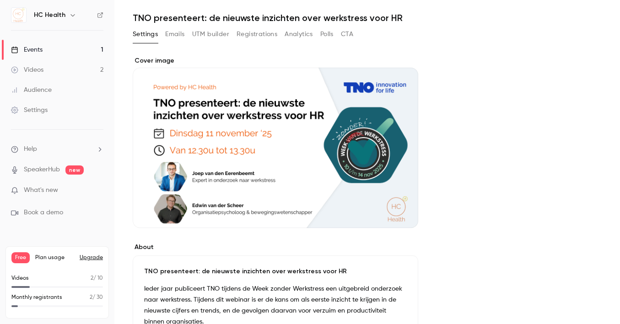
scroll to position [0, 0]
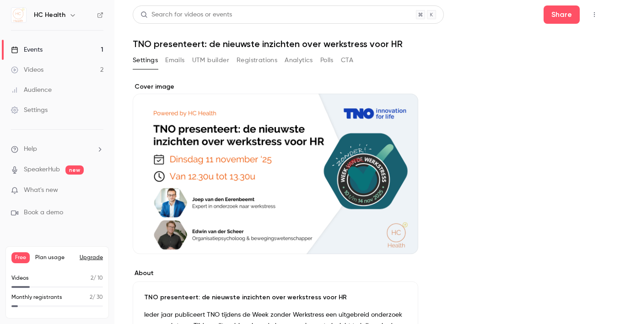
click at [182, 60] on button "Emails" at bounding box center [174, 60] width 19 height 15
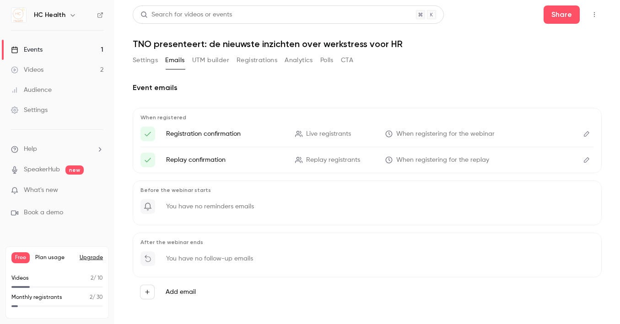
click at [216, 59] on button "UTM builder" at bounding box center [210, 60] width 37 height 15
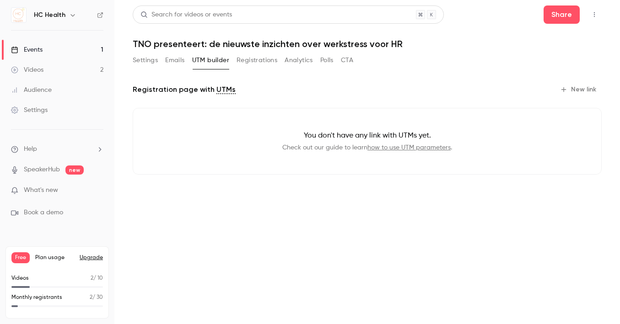
click at [245, 60] on button "Registrations" at bounding box center [256, 60] width 41 height 15
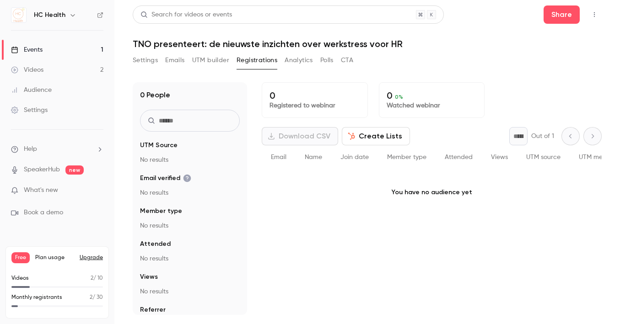
click at [289, 63] on button "Analytics" at bounding box center [298, 60] width 28 height 15
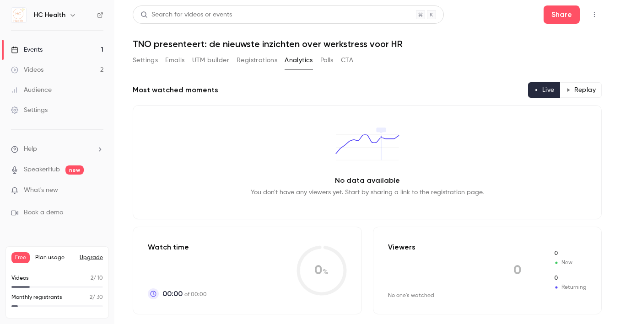
click at [349, 62] on button "CTA" at bounding box center [347, 60] width 12 height 15
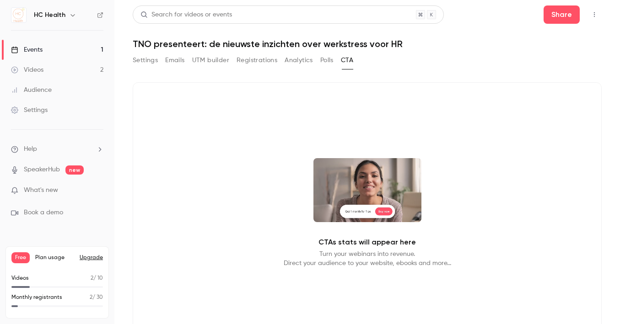
click at [329, 64] on button "Polls" at bounding box center [326, 60] width 13 height 15
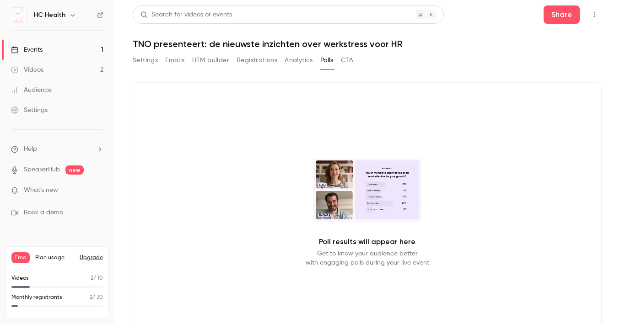
click at [434, 56] on div "Settings Emails UTM builder Registrations Analytics Polls CTA" at bounding box center [367, 62] width 469 height 18
click at [587, 18] on button "button" at bounding box center [594, 14] width 15 height 15
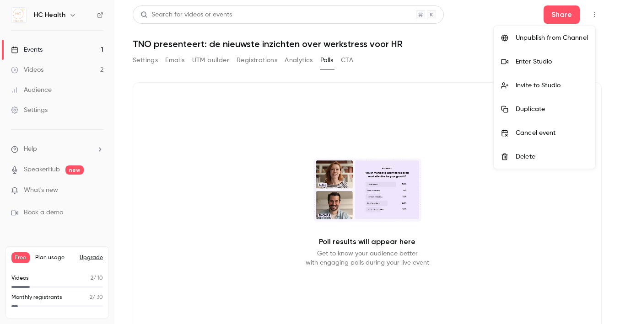
click at [546, 39] on div "Unpublish from Channel" at bounding box center [551, 37] width 72 height 9
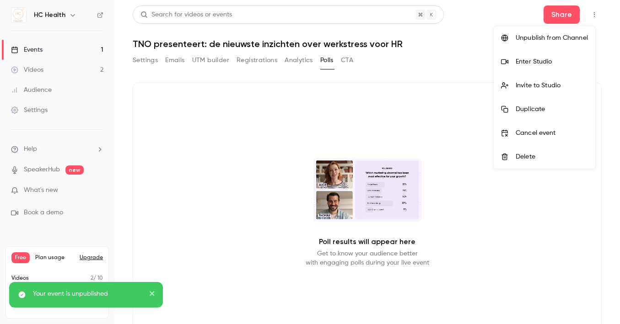
click at [585, 15] on div at bounding box center [310, 162] width 620 height 324
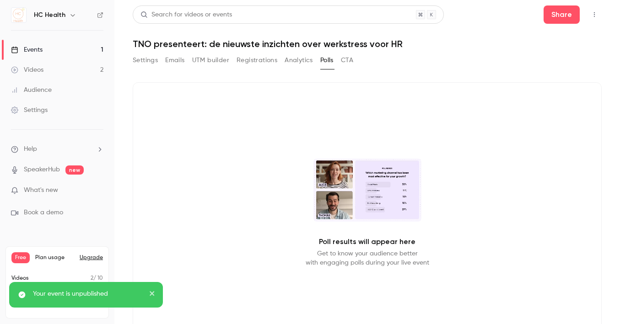
click at [591, 11] on button "button" at bounding box center [594, 14] width 15 height 15
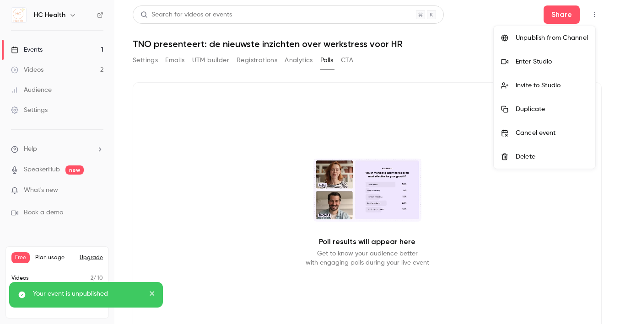
click at [558, 37] on div "Unpublish from Channel" at bounding box center [551, 37] width 72 height 9
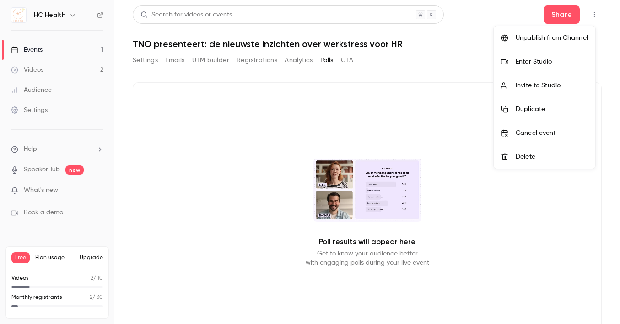
click at [549, 45] on li "Unpublish from Channel" at bounding box center [544, 38] width 102 height 24
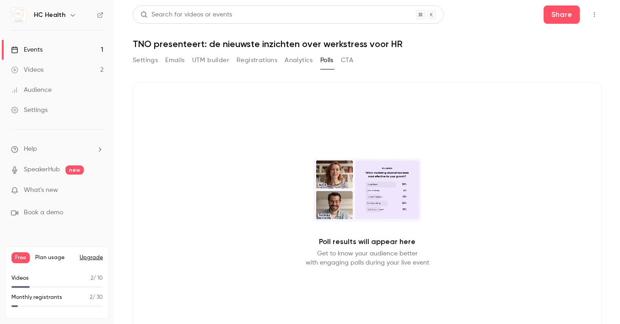
click at [49, 43] on link "Events 1" at bounding box center [57, 50] width 114 height 20
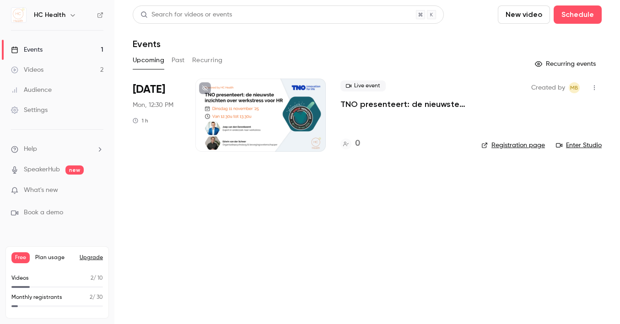
click at [604, 86] on main "Search for videos or events New video Schedule Events Upcoming Past Recurring R…" at bounding box center [366, 162] width 505 height 324
click at [595, 88] on icon "button" at bounding box center [593, 88] width 7 height 6
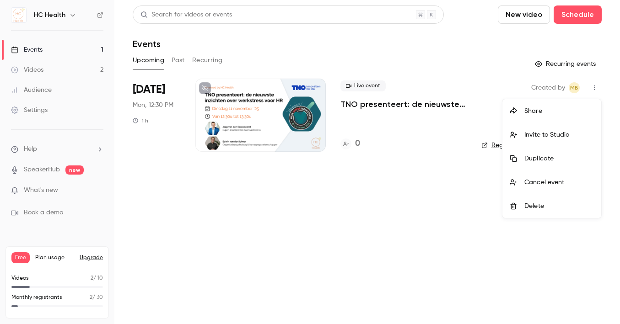
click at [380, 142] on div at bounding box center [310, 162] width 620 height 324
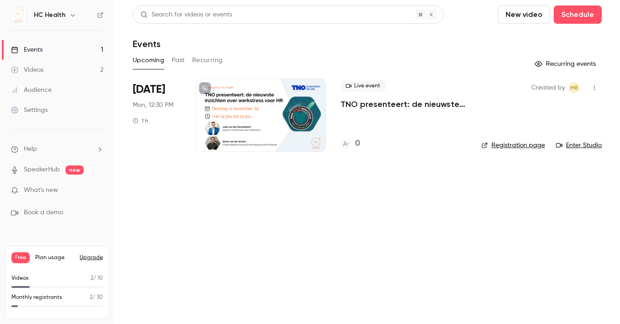
click at [302, 116] on div at bounding box center [260, 115] width 130 height 73
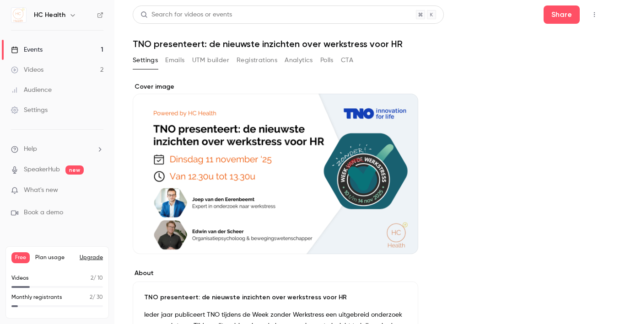
click at [587, 11] on button "button" at bounding box center [594, 14] width 15 height 15
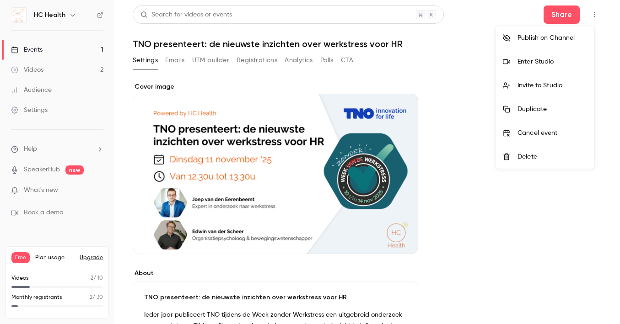
click at [563, 37] on div "Publish on Channel" at bounding box center [552, 37] width 70 height 9
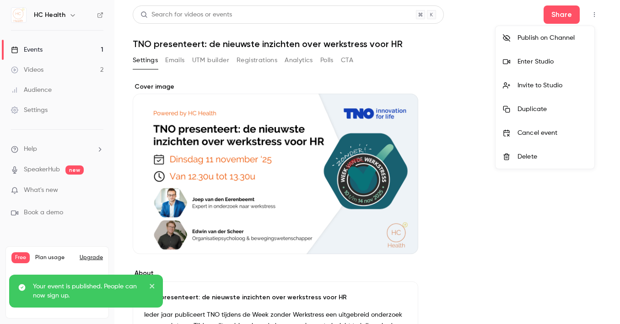
click at [39, 111] on div at bounding box center [310, 162] width 620 height 324
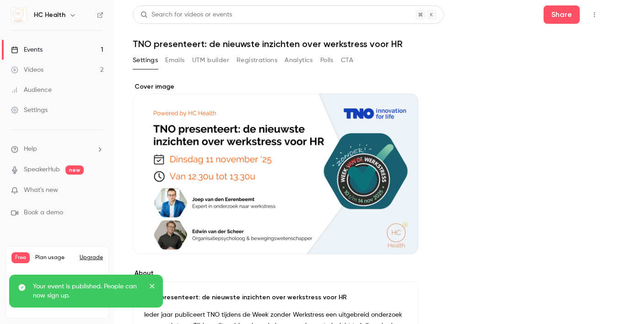
click at [37, 109] on div "Settings" at bounding box center [29, 110] width 37 height 9
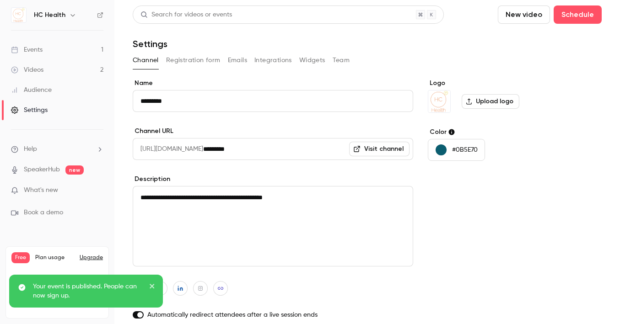
scroll to position [63, 0]
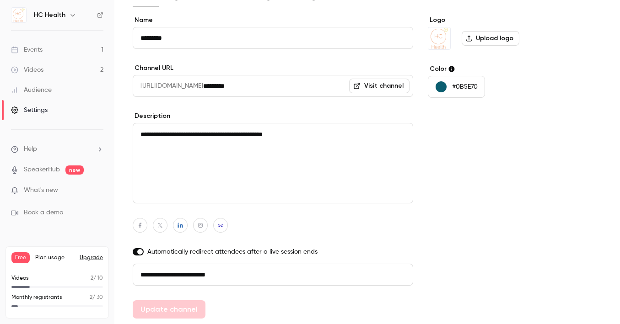
drag, startPoint x: 295, startPoint y: 134, endPoint x: 325, endPoint y: 140, distance: 29.9
click at [297, 135] on textarea "**********" at bounding box center [273, 163] width 280 height 80
click at [326, 140] on textarea "**********" at bounding box center [273, 163] width 280 height 80
paste textarea "**********"
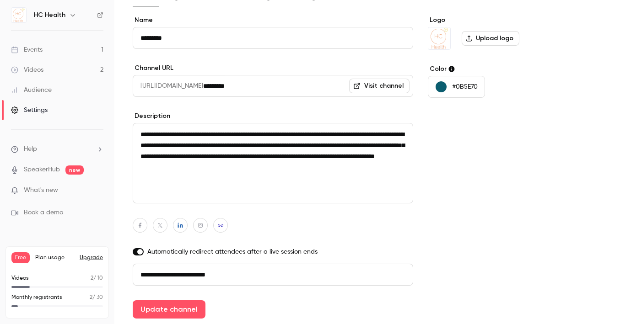
click at [303, 133] on textarea "**********" at bounding box center [273, 163] width 280 height 80
click at [188, 304] on button "Update channel" at bounding box center [169, 309] width 73 height 18
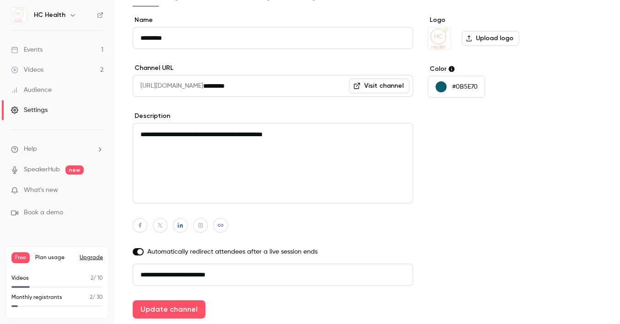
type textarea "**********"
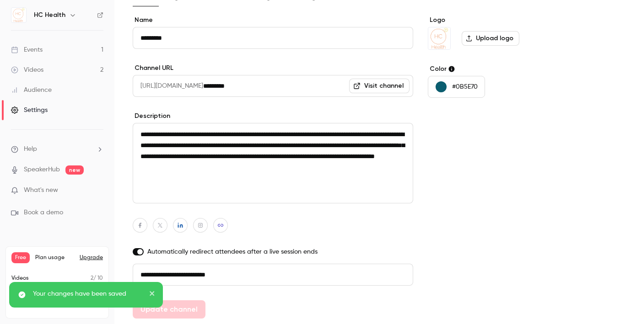
click at [56, 51] on link "Events 1" at bounding box center [57, 50] width 114 height 20
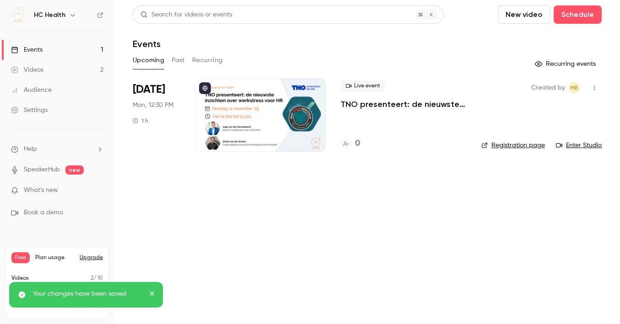
click at [594, 87] on icon "button" at bounding box center [593, 88] width 7 height 6
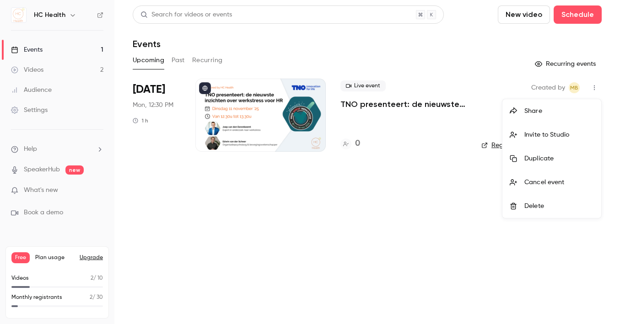
click at [391, 126] on div at bounding box center [310, 162] width 620 height 324
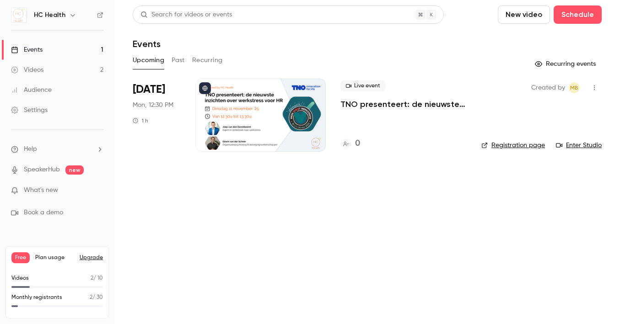
click at [269, 118] on div at bounding box center [260, 115] width 130 height 73
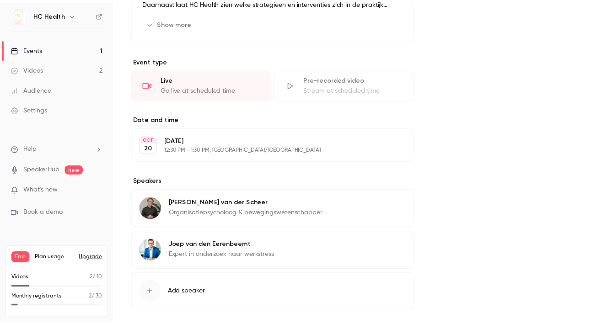
scroll to position [403, 0]
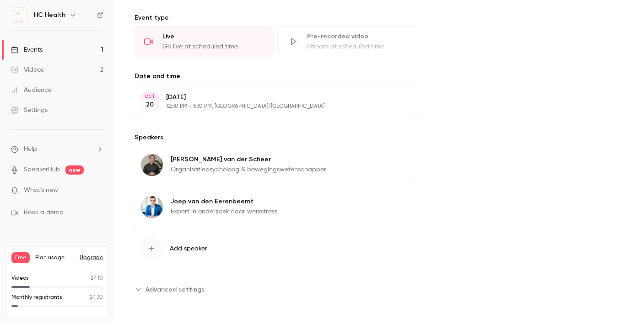
click at [187, 102] on p "[DATE]" at bounding box center [268, 97] width 204 height 9
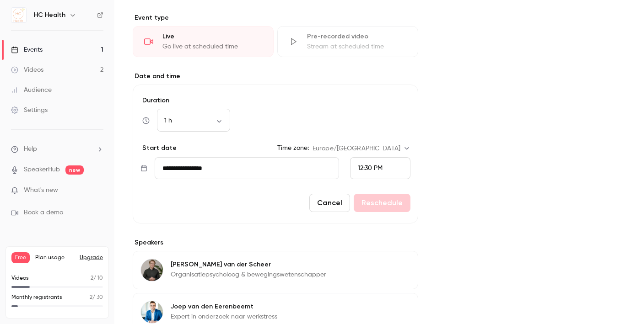
click at [261, 163] on input "**********" at bounding box center [247, 168] width 184 height 22
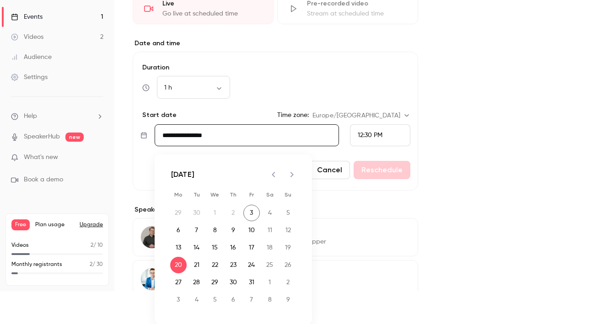
scroll to position [33, 0]
click at [291, 180] on button "Next month" at bounding box center [292, 174] width 18 height 18
click at [201, 245] on button "11" at bounding box center [196, 247] width 16 height 16
type input "**********"
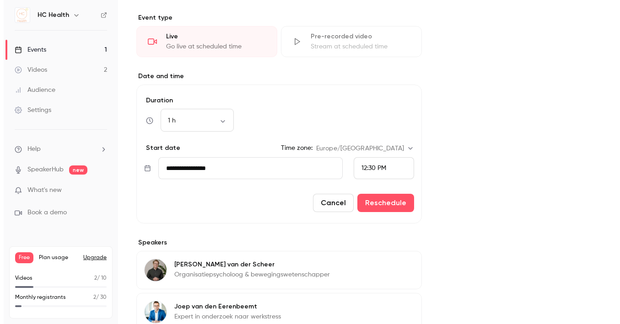
scroll to position [0, 0]
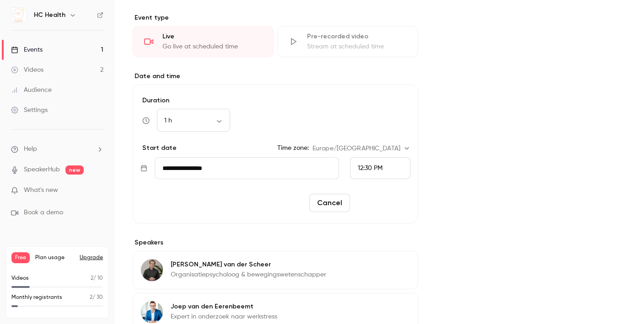
click at [378, 203] on button "Reschedule" at bounding box center [381, 203] width 57 height 18
